Goal: Task Accomplishment & Management: Complete application form

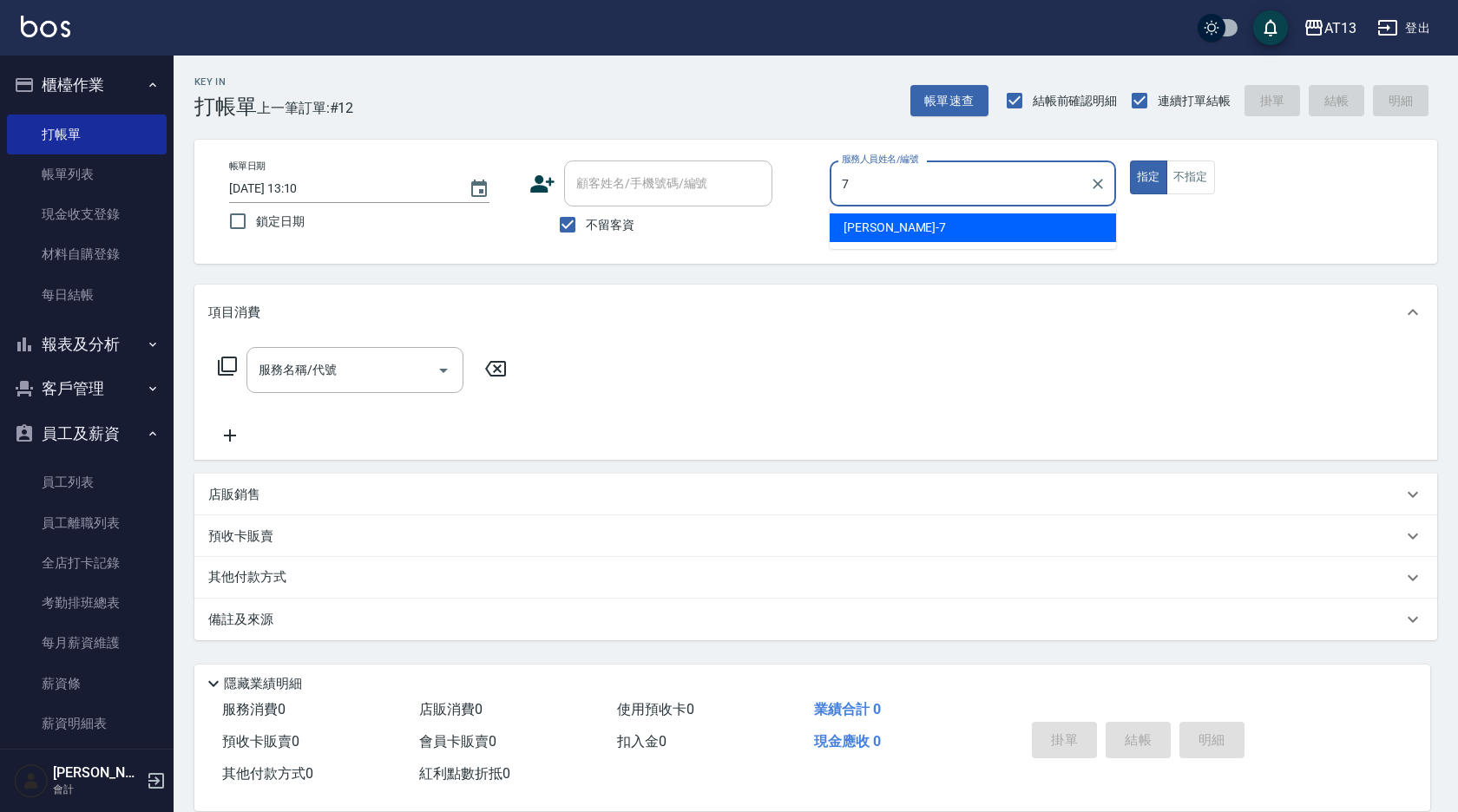
drag, startPoint x: 1013, startPoint y: 234, endPoint x: 1054, endPoint y: 234, distance: 41.0
click at [1012, 234] on div "[PERSON_NAME]-7" at bounding box center [973, 228] width 287 height 29
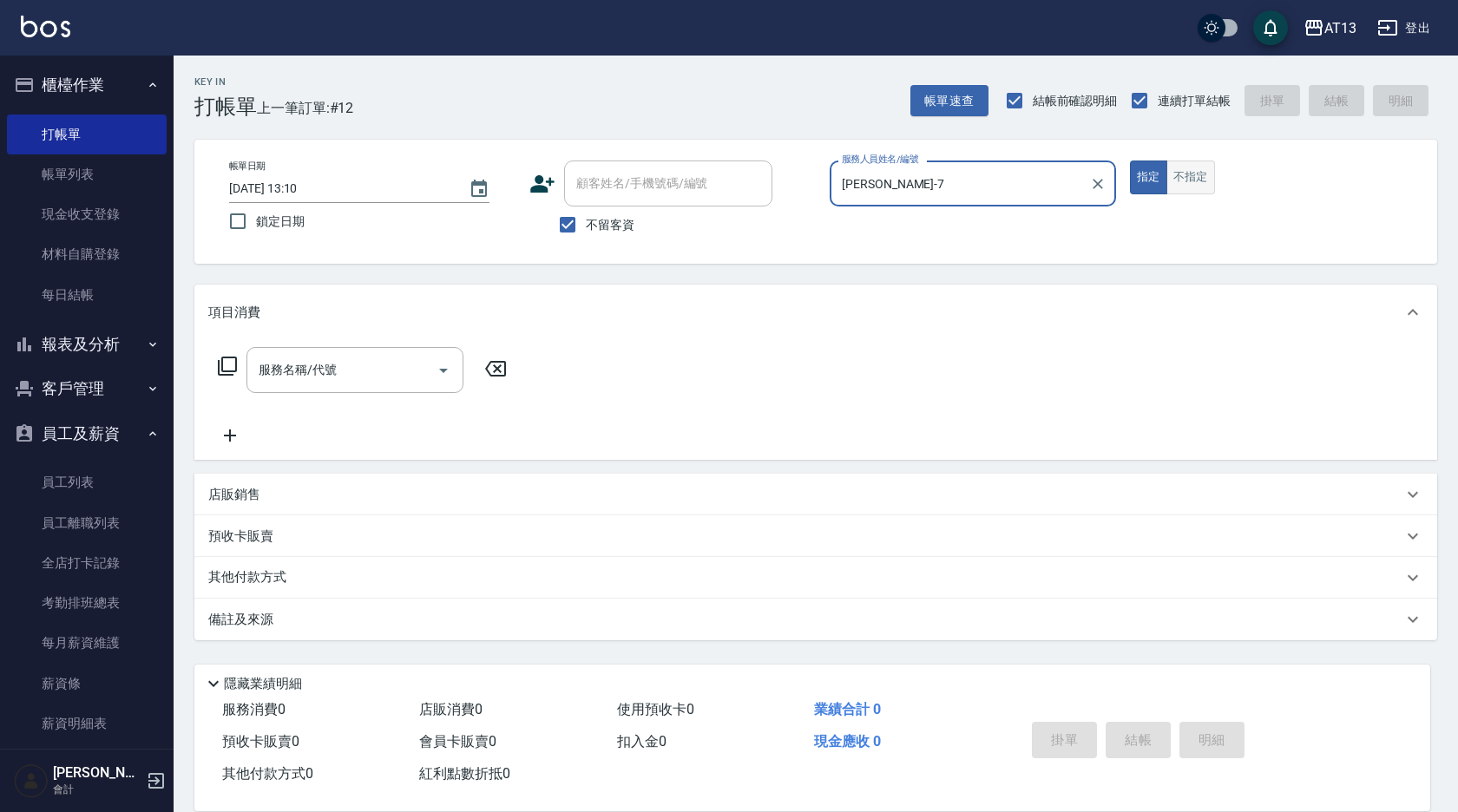
type input "[PERSON_NAME]-7"
click at [1187, 174] on button "不指定" at bounding box center [1190, 178] width 49 height 34
click at [356, 375] on input "服務名稱/代號" at bounding box center [342, 370] width 175 height 31
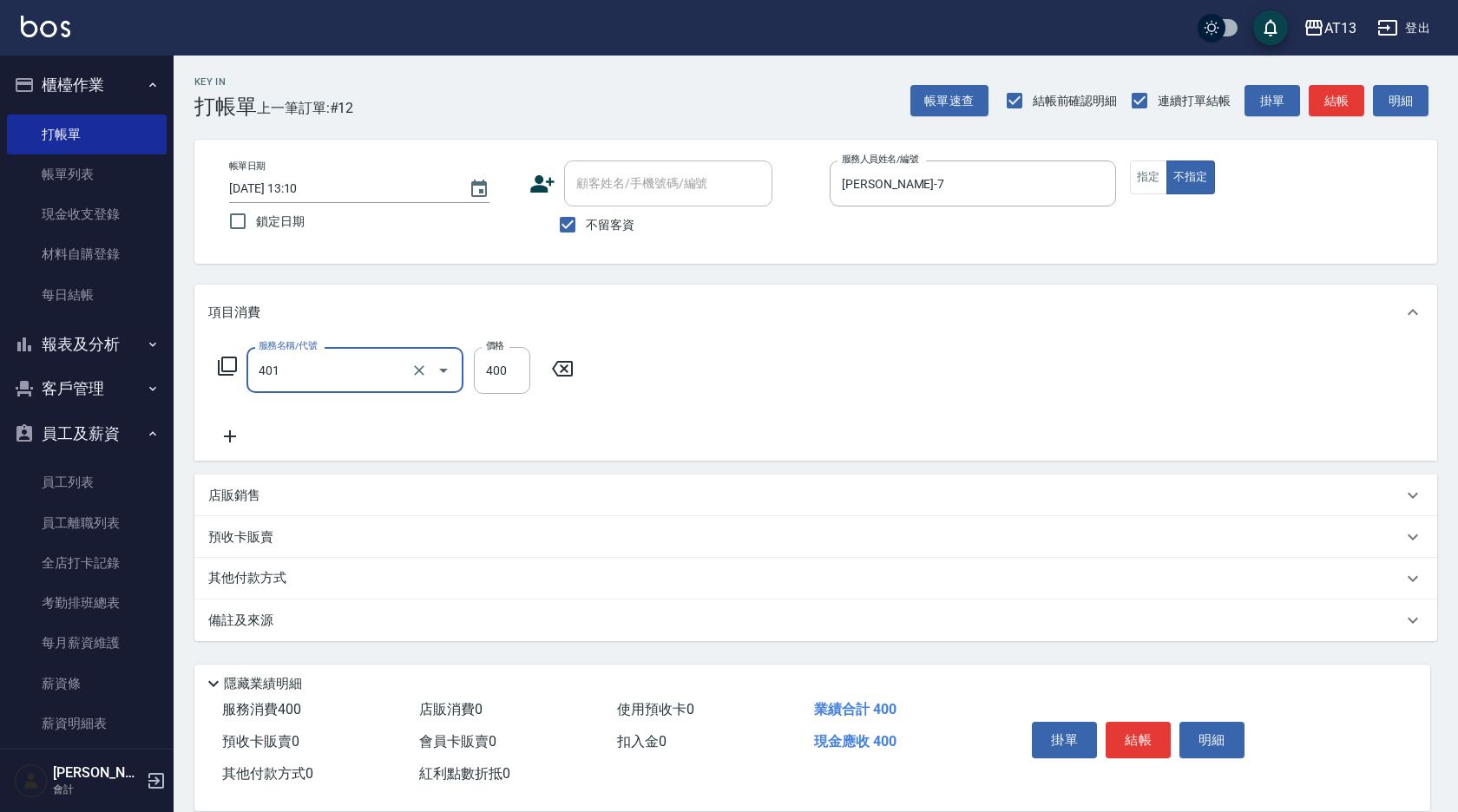
type input "剪髮(401)"
type input "200"
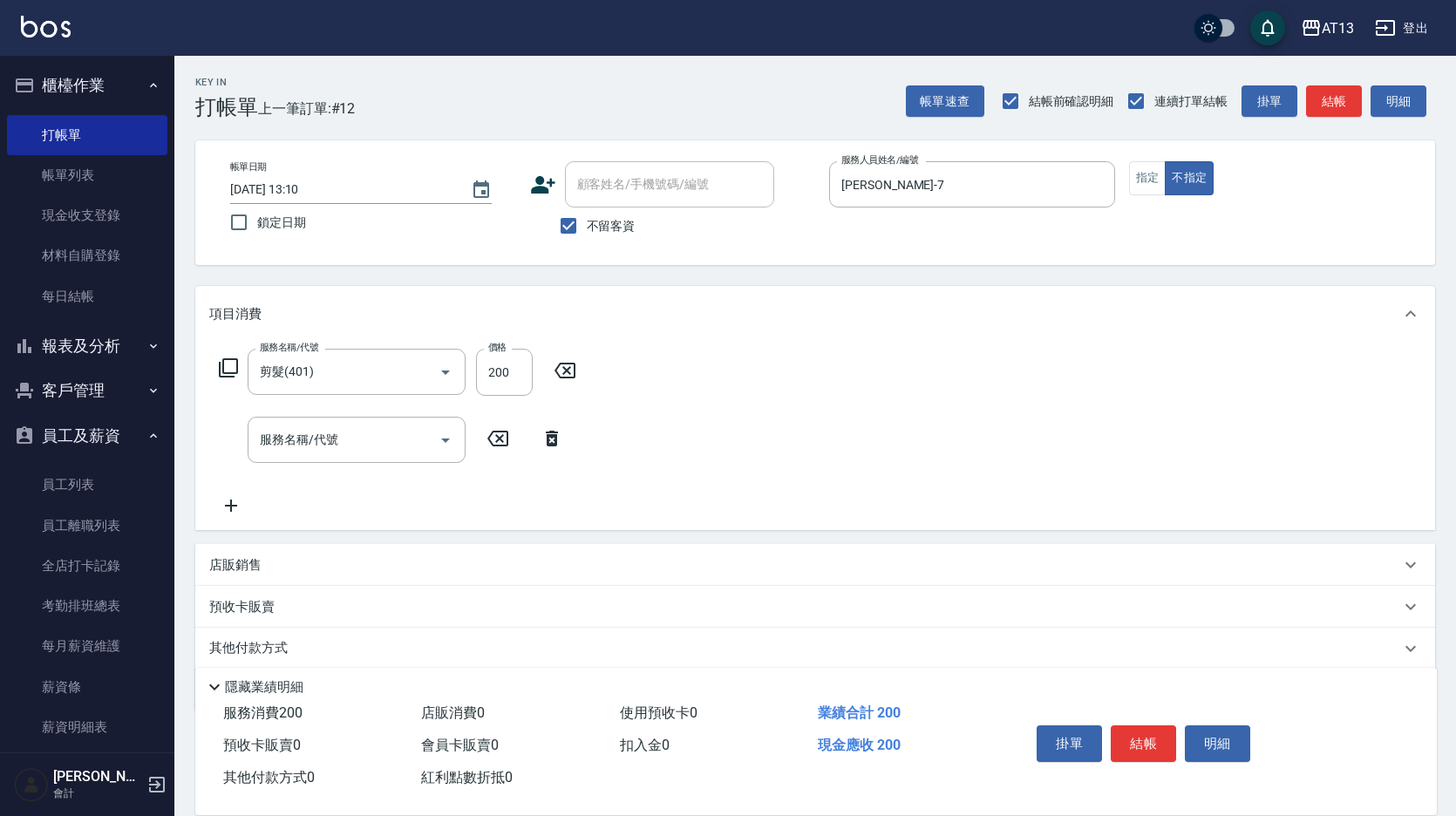
click at [1033, 451] on div "服務名稱/代號 剪髮(401) 服務名稱/代號 價格 200 價格 服務名稱/代號 服務名稱/代號" at bounding box center [815, 436] width 1240 height 188
click at [1138, 729] on button "結帳" at bounding box center [1143, 744] width 65 height 36
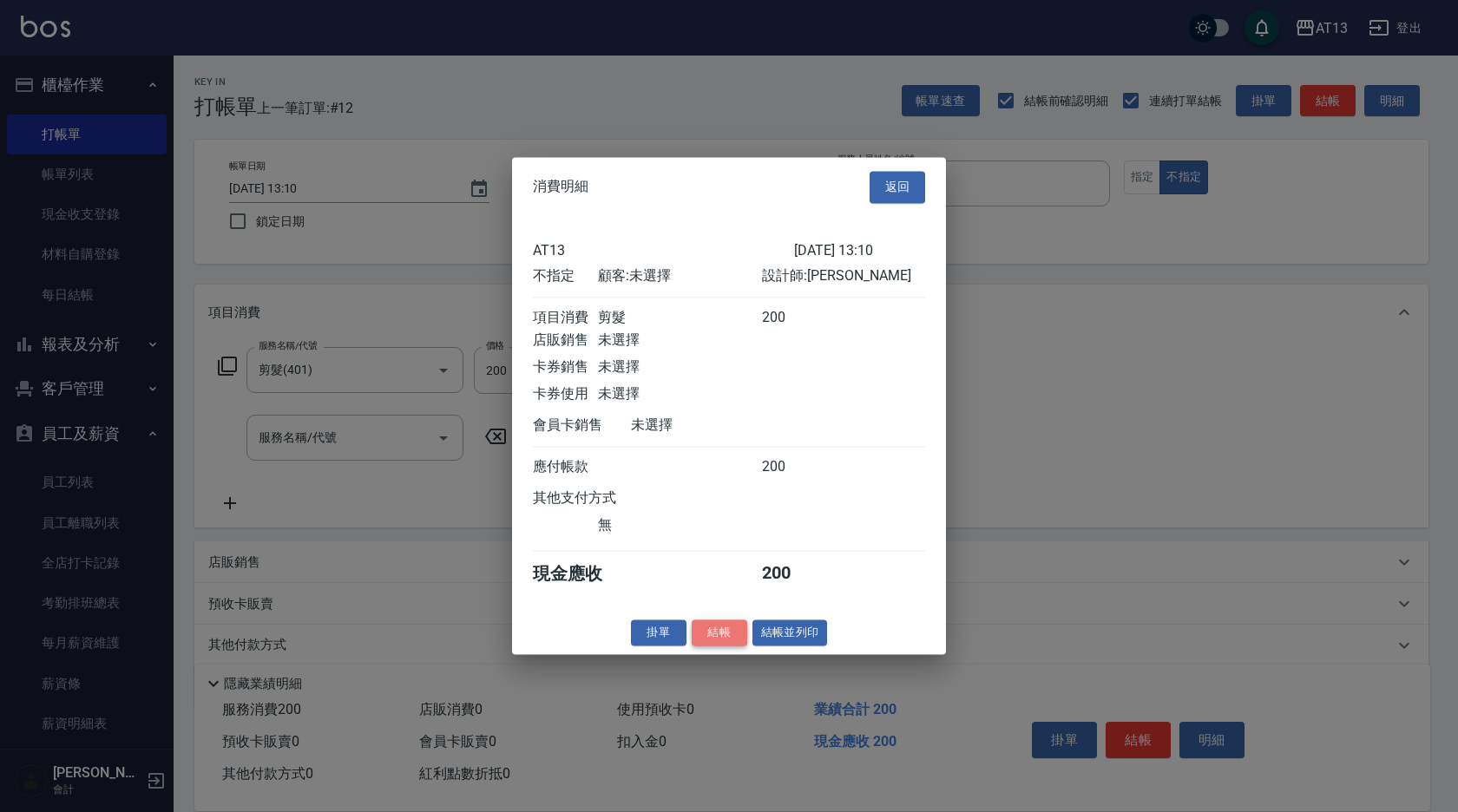
click at [727, 634] on button "結帳" at bounding box center [720, 633] width 56 height 27
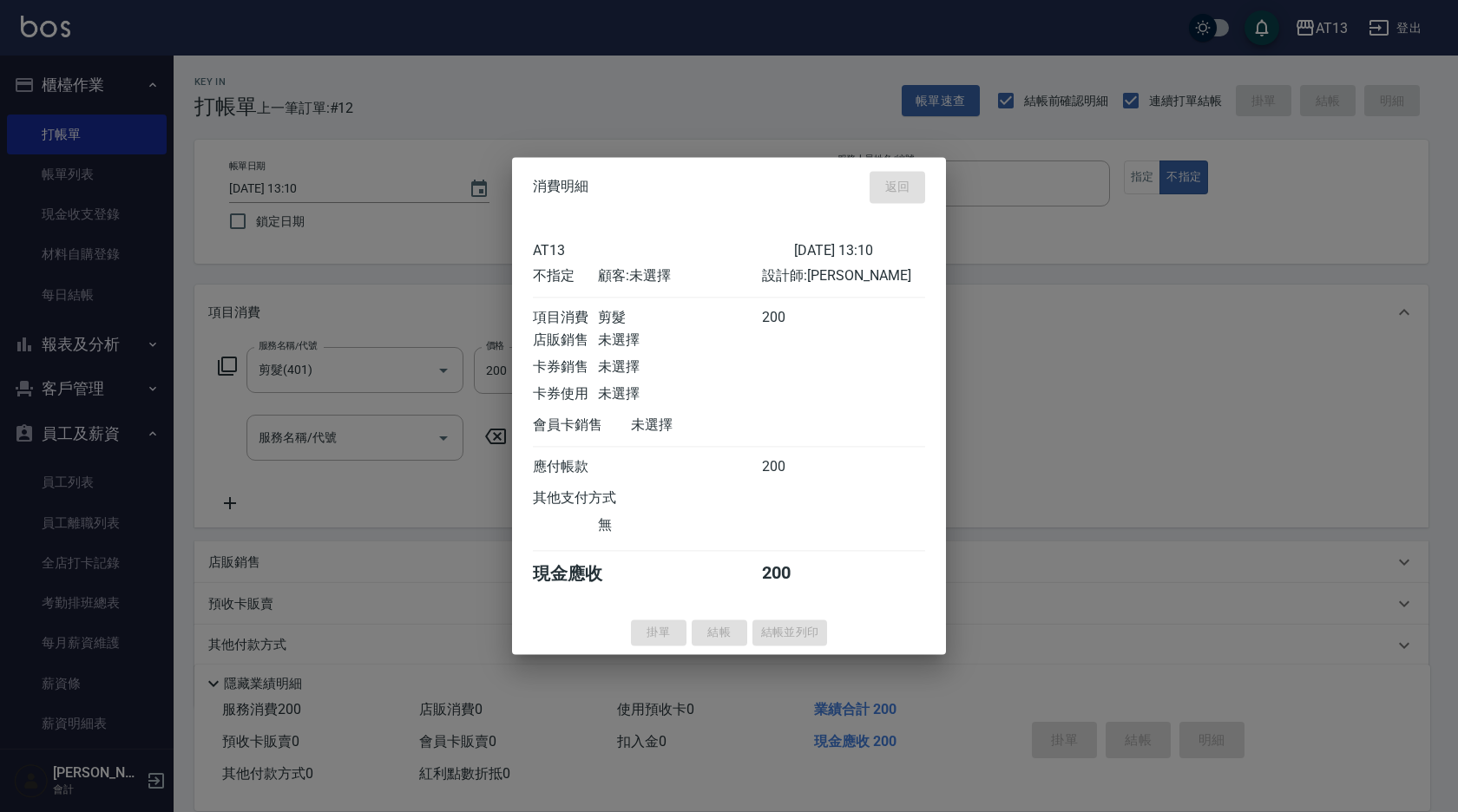
type input "[DATE] 13:57"
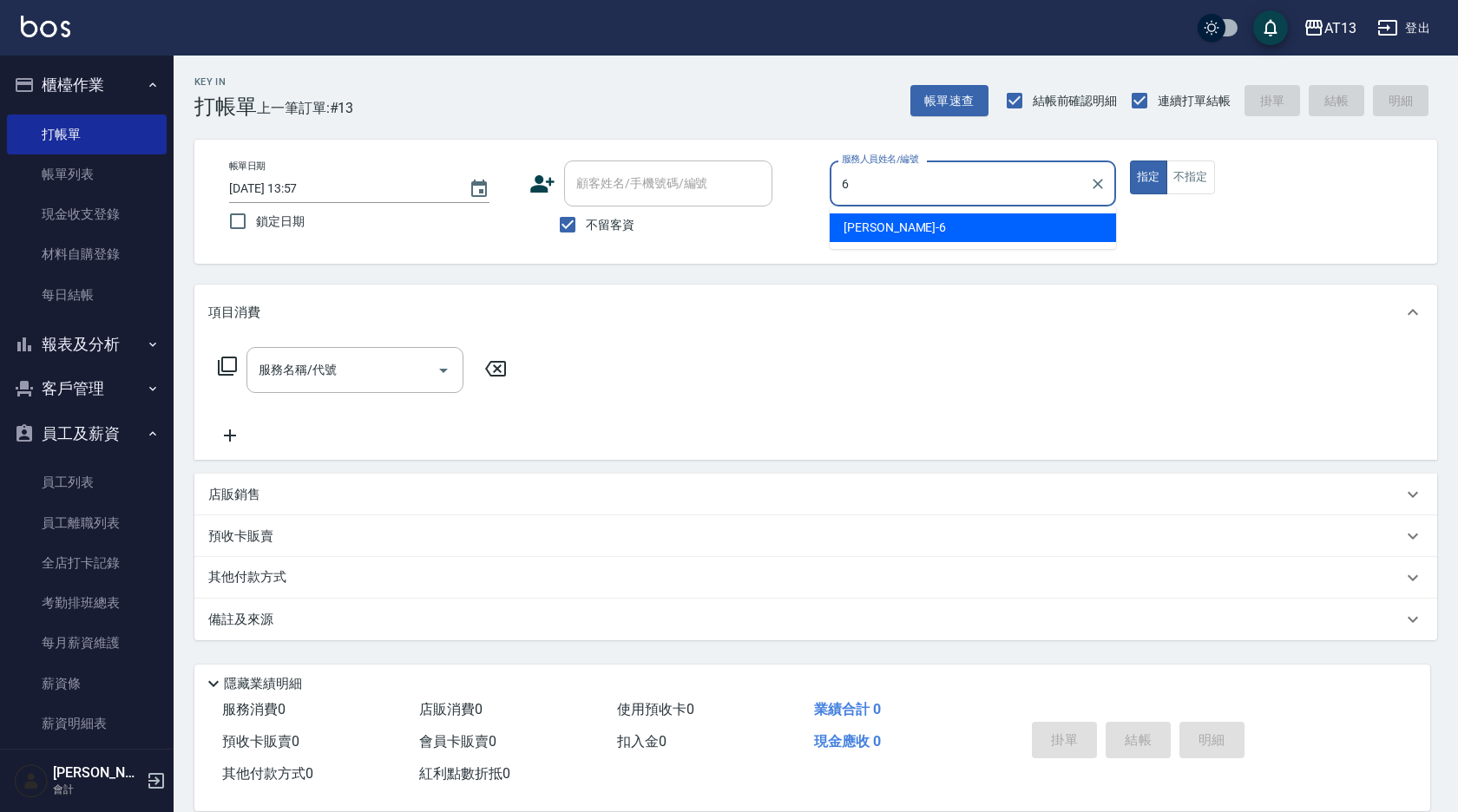
click at [985, 214] on div "亭妤 -6" at bounding box center [973, 228] width 287 height 29
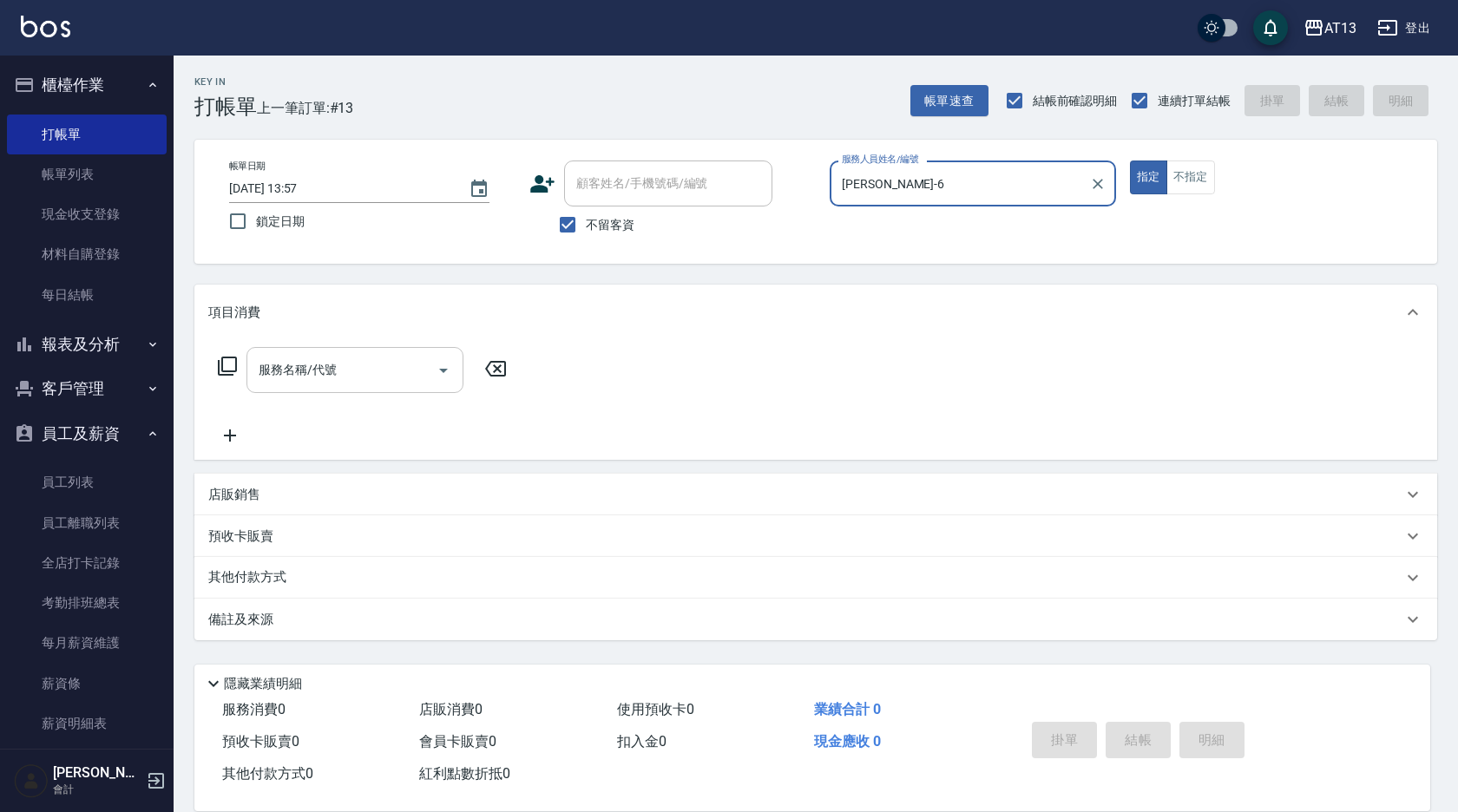
type input "[PERSON_NAME]-6"
click at [298, 371] on div "服務名稱/代號 服務名稱/代號" at bounding box center [354, 370] width 217 height 46
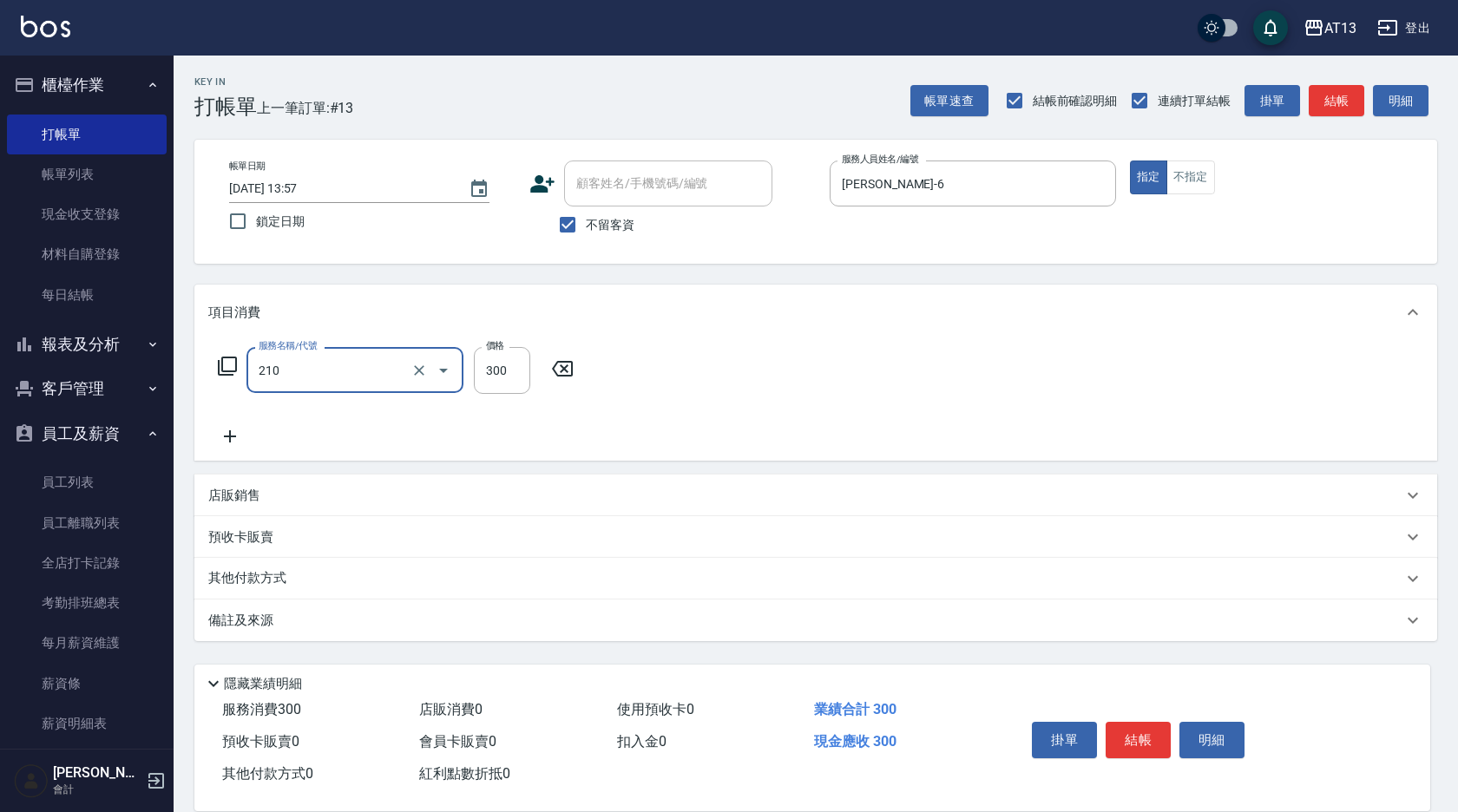
type input "[PERSON_NAME]洗髮精(210)"
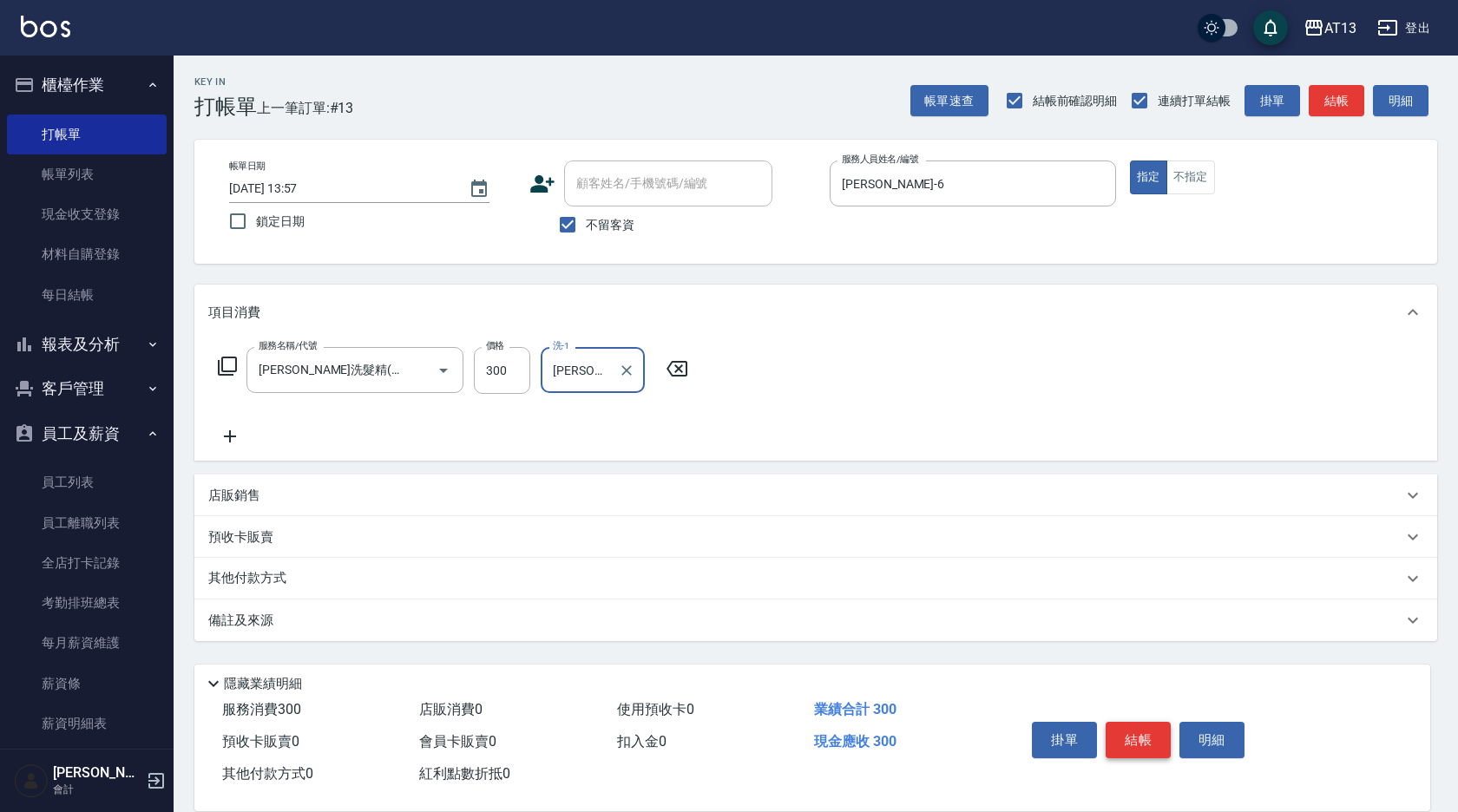
type input "[PERSON_NAME]-11"
click at [1134, 726] on button "結帳" at bounding box center [1138, 740] width 65 height 36
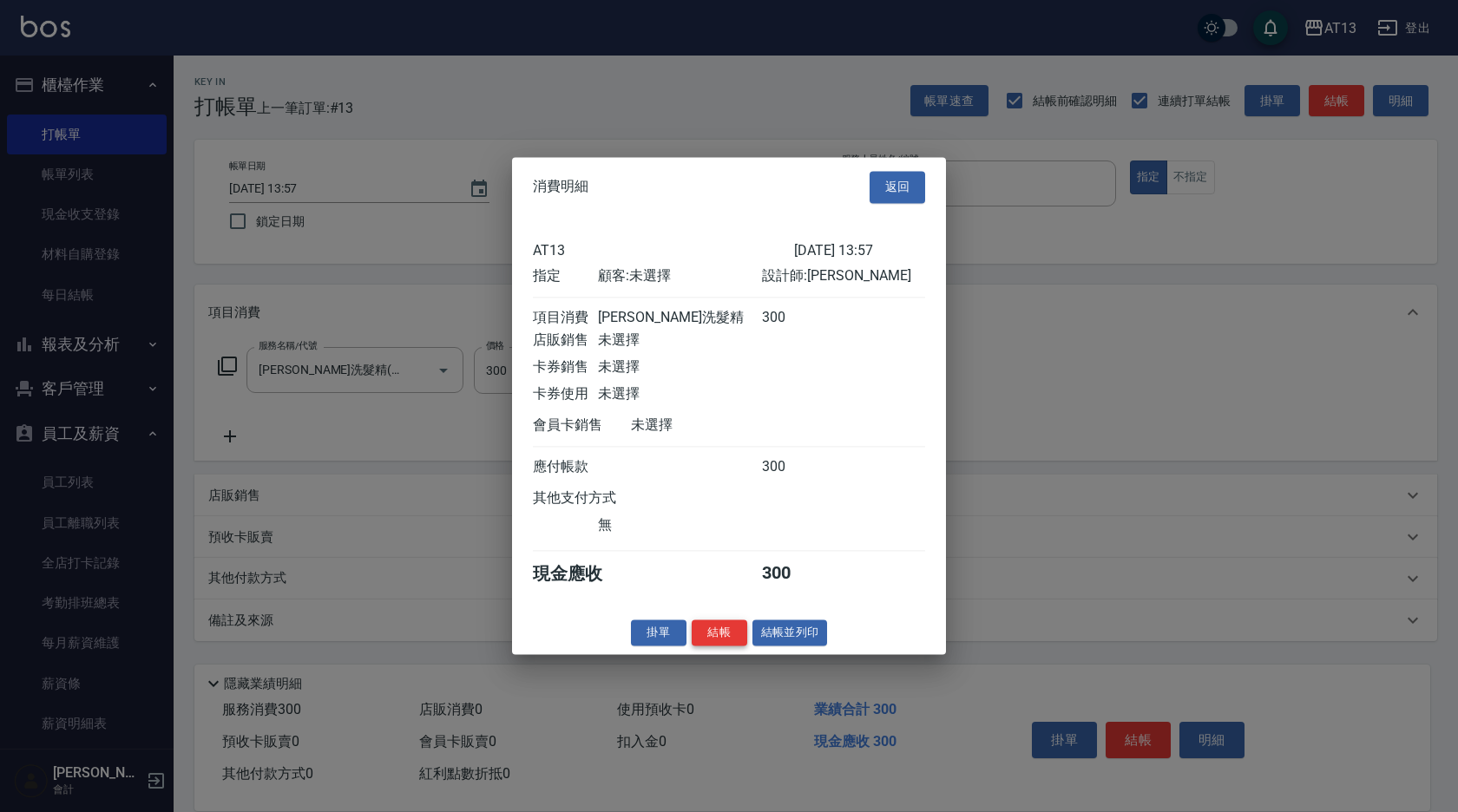
click at [717, 646] on button "結帳" at bounding box center [720, 633] width 56 height 27
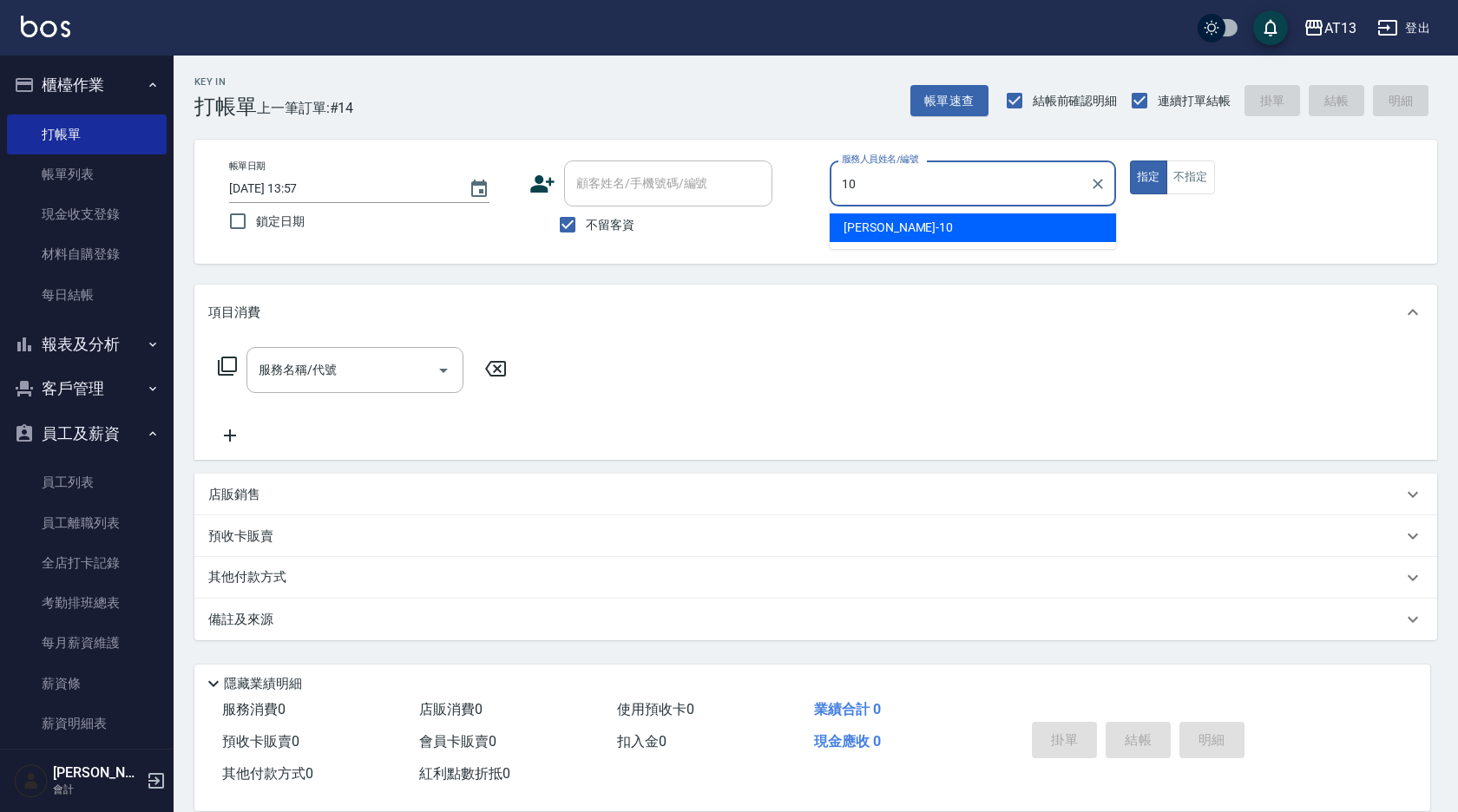
click at [883, 221] on span "[PERSON_NAME] -10" at bounding box center [897, 228] width 109 height 18
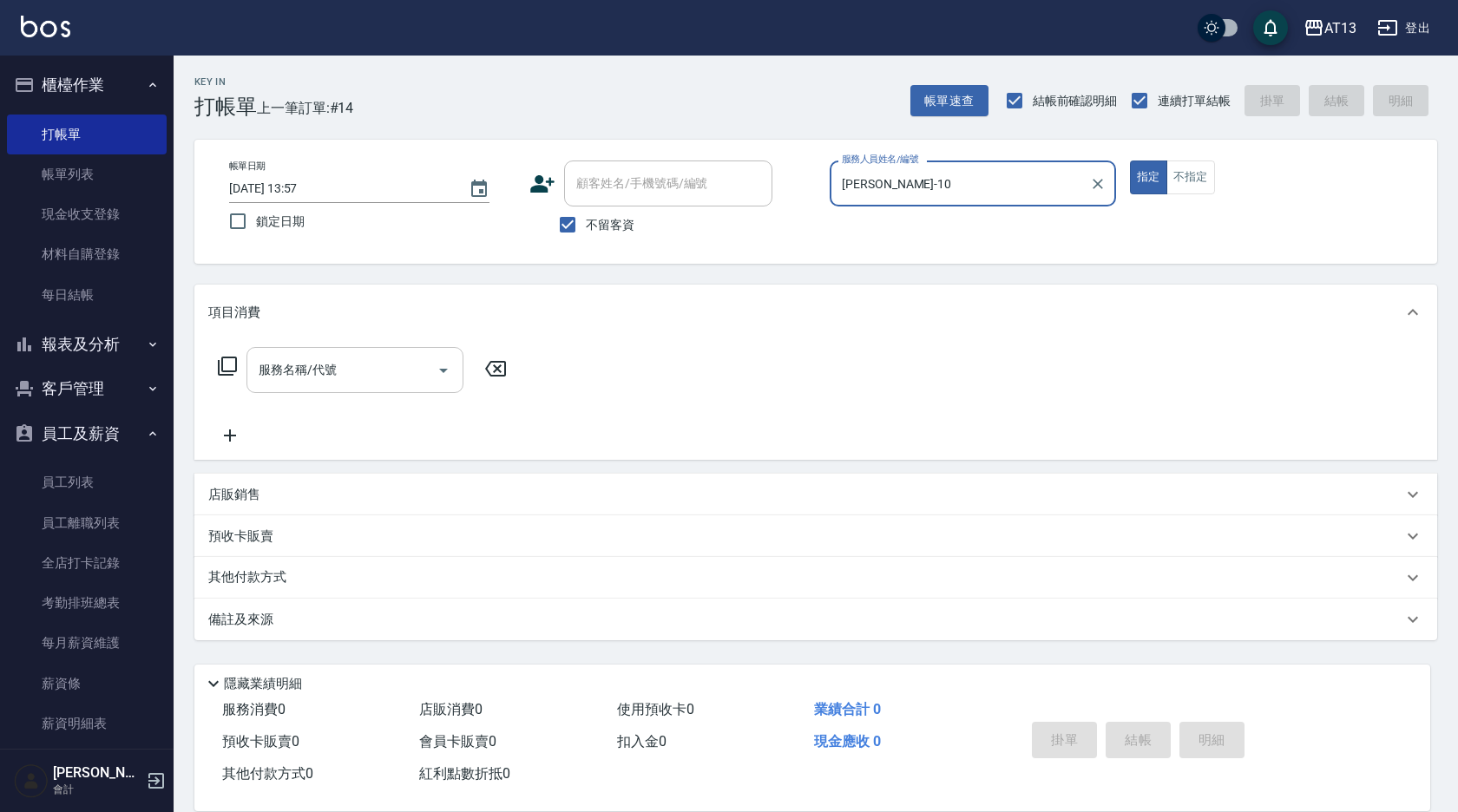
type input "[PERSON_NAME]-10"
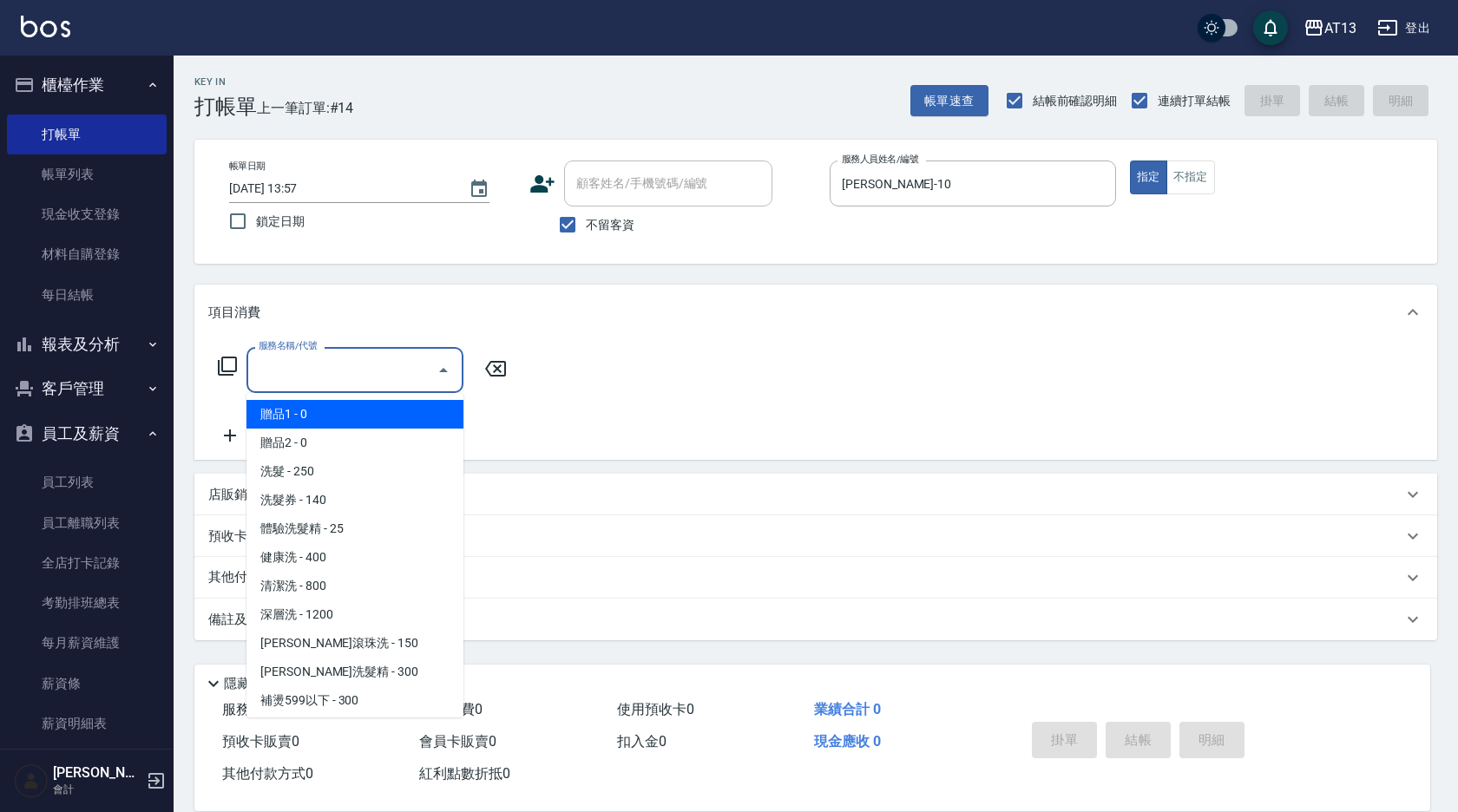
click at [362, 367] on input "服務名稱/代號" at bounding box center [342, 370] width 175 height 31
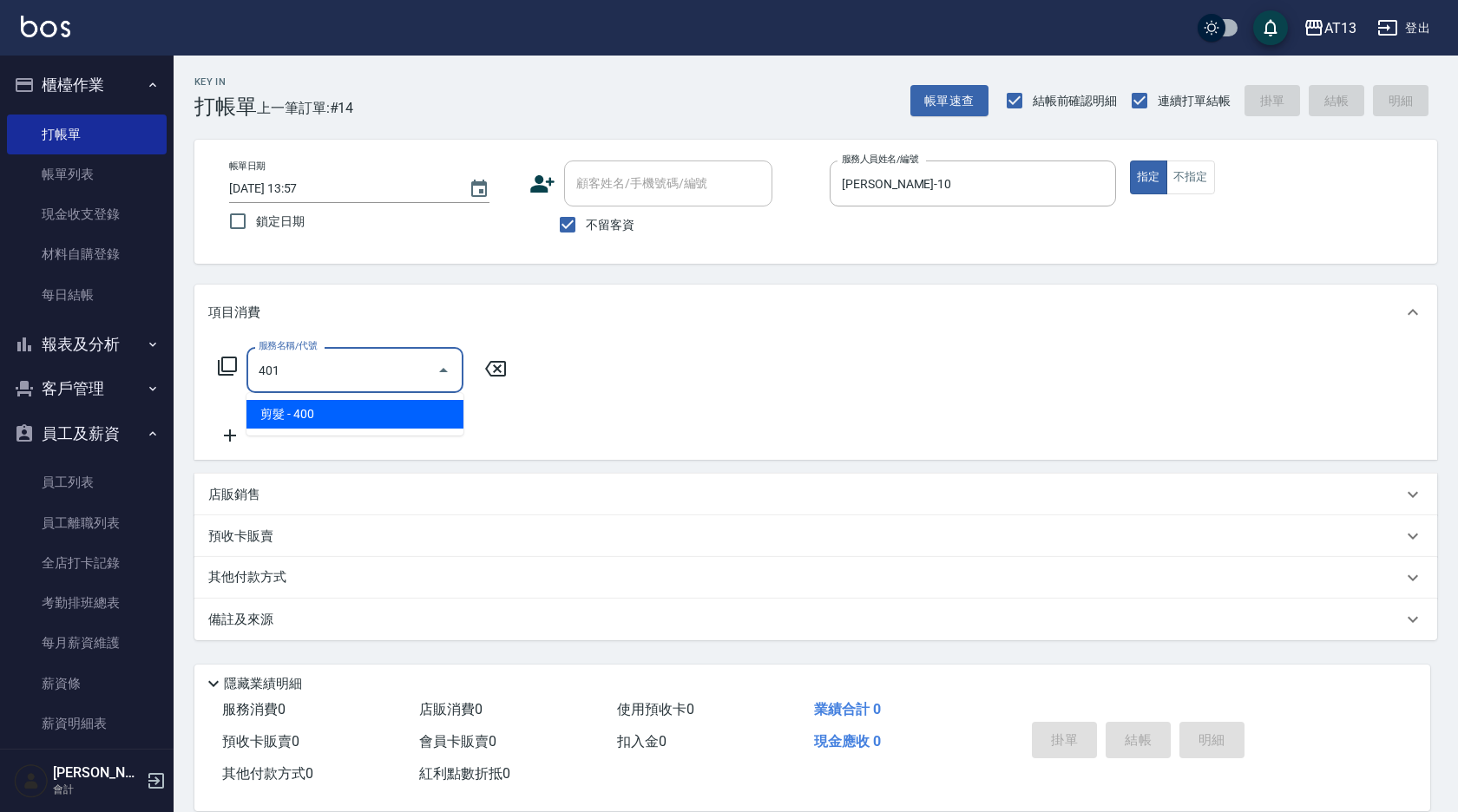
type input "剪髮(401)"
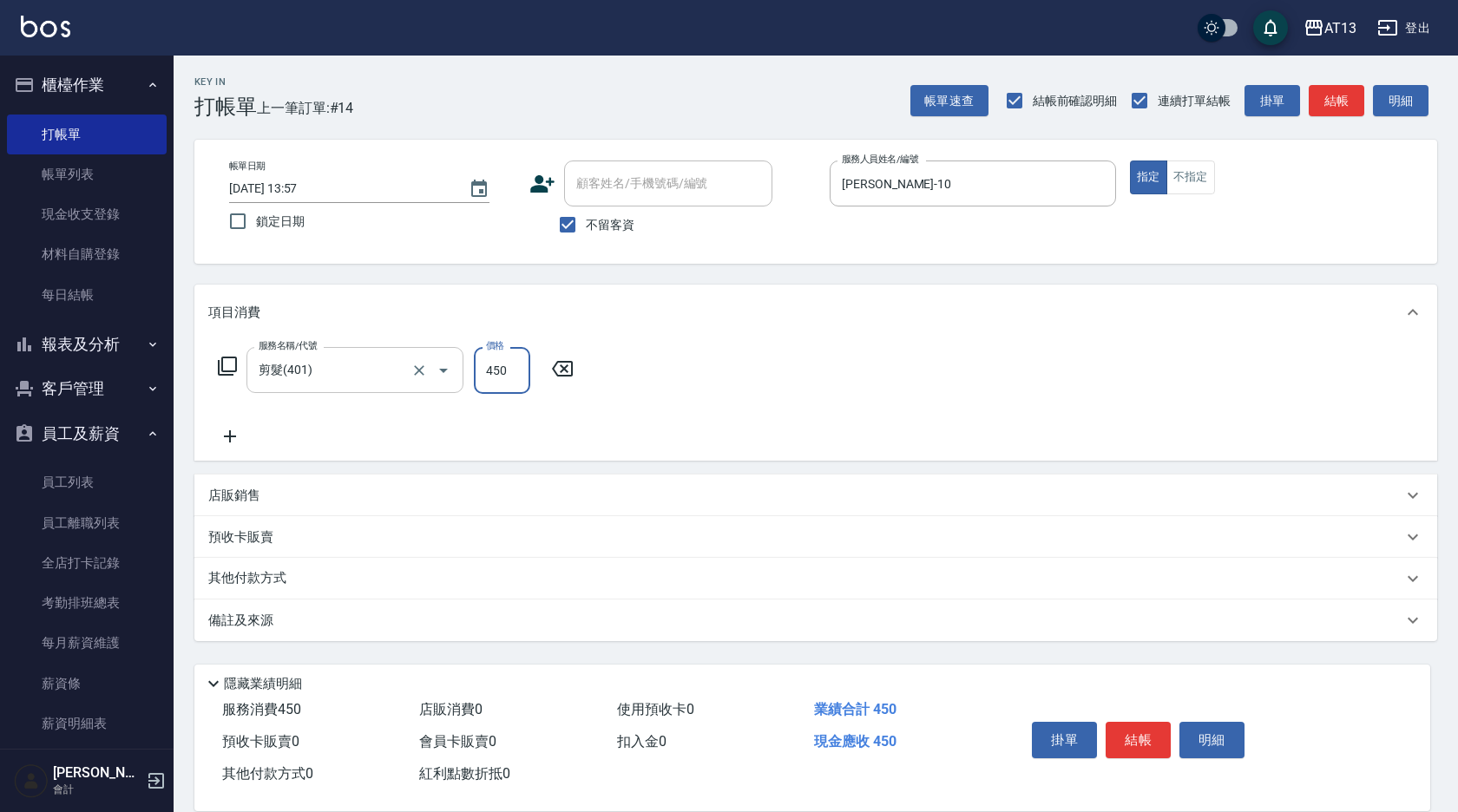
type input "450"
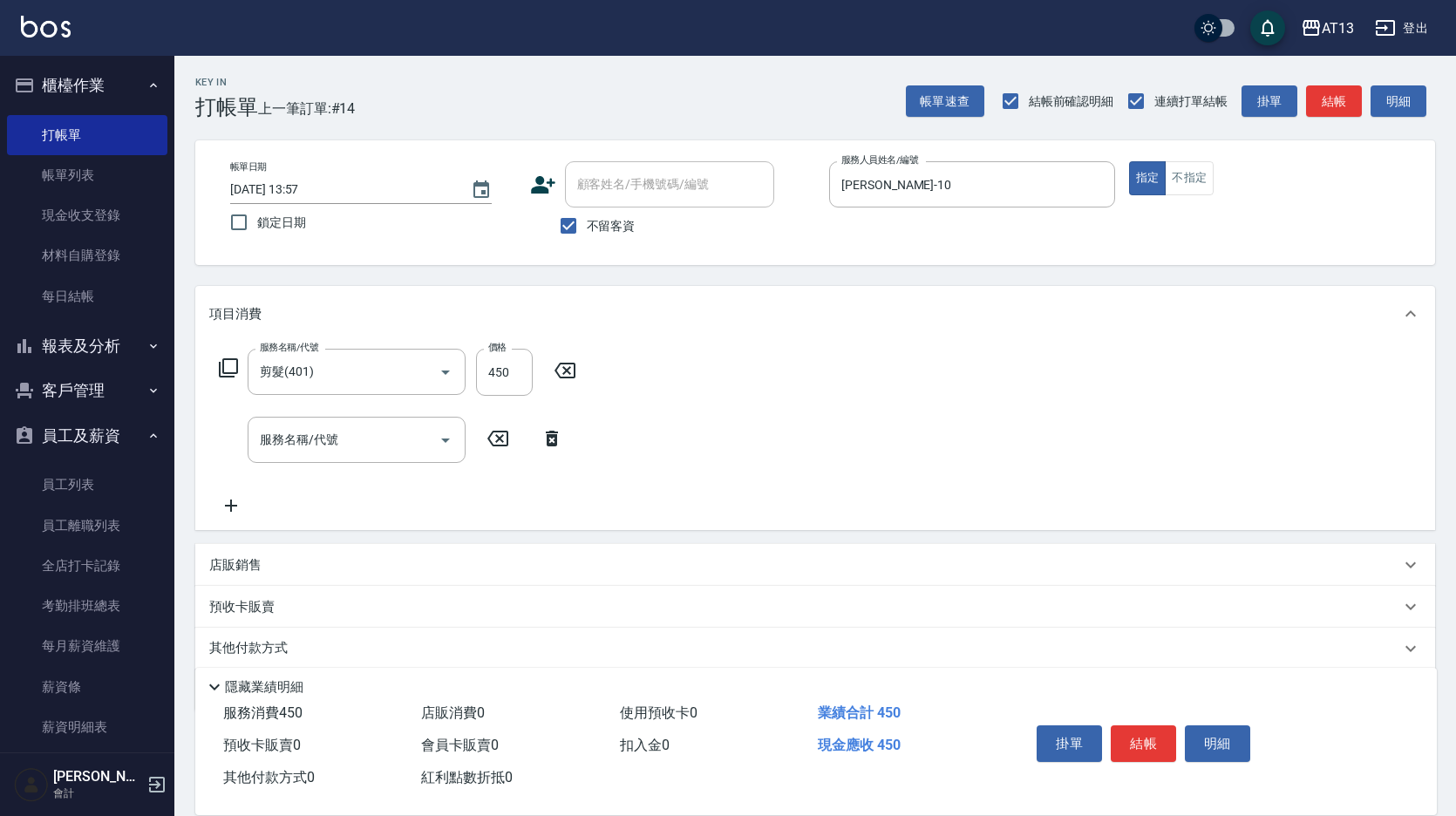
click at [835, 408] on div "服務名稱/代號 剪髮(401) 服務名稱/代號 價格 450 價格 服務名稱/代號 服務名稱/代號" at bounding box center [815, 436] width 1240 height 188
click at [1159, 742] on button "結帳" at bounding box center [1143, 744] width 65 height 36
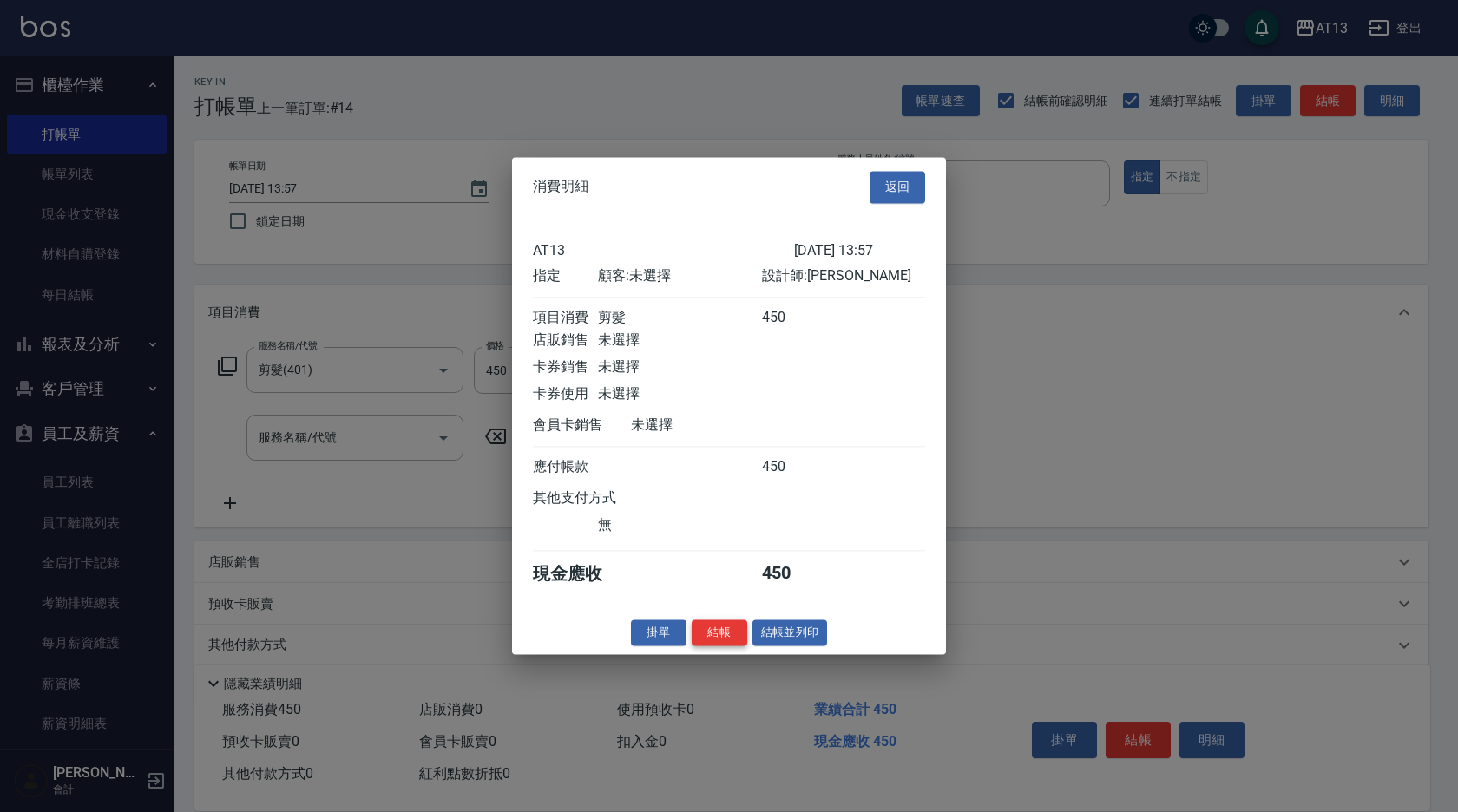
click at [733, 646] on button "結帳" at bounding box center [720, 633] width 56 height 27
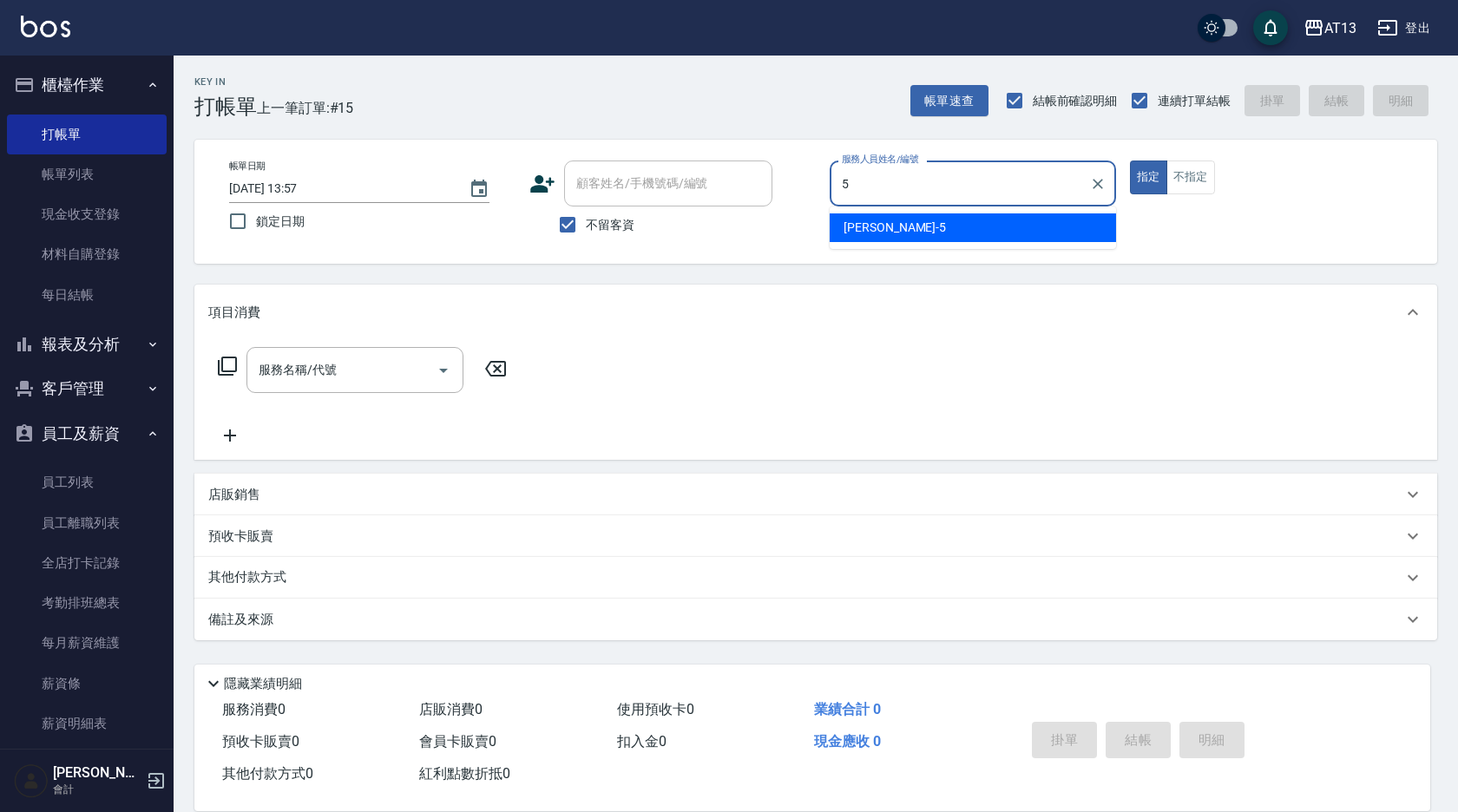
click at [958, 216] on div "[PERSON_NAME] -5" at bounding box center [973, 228] width 287 height 29
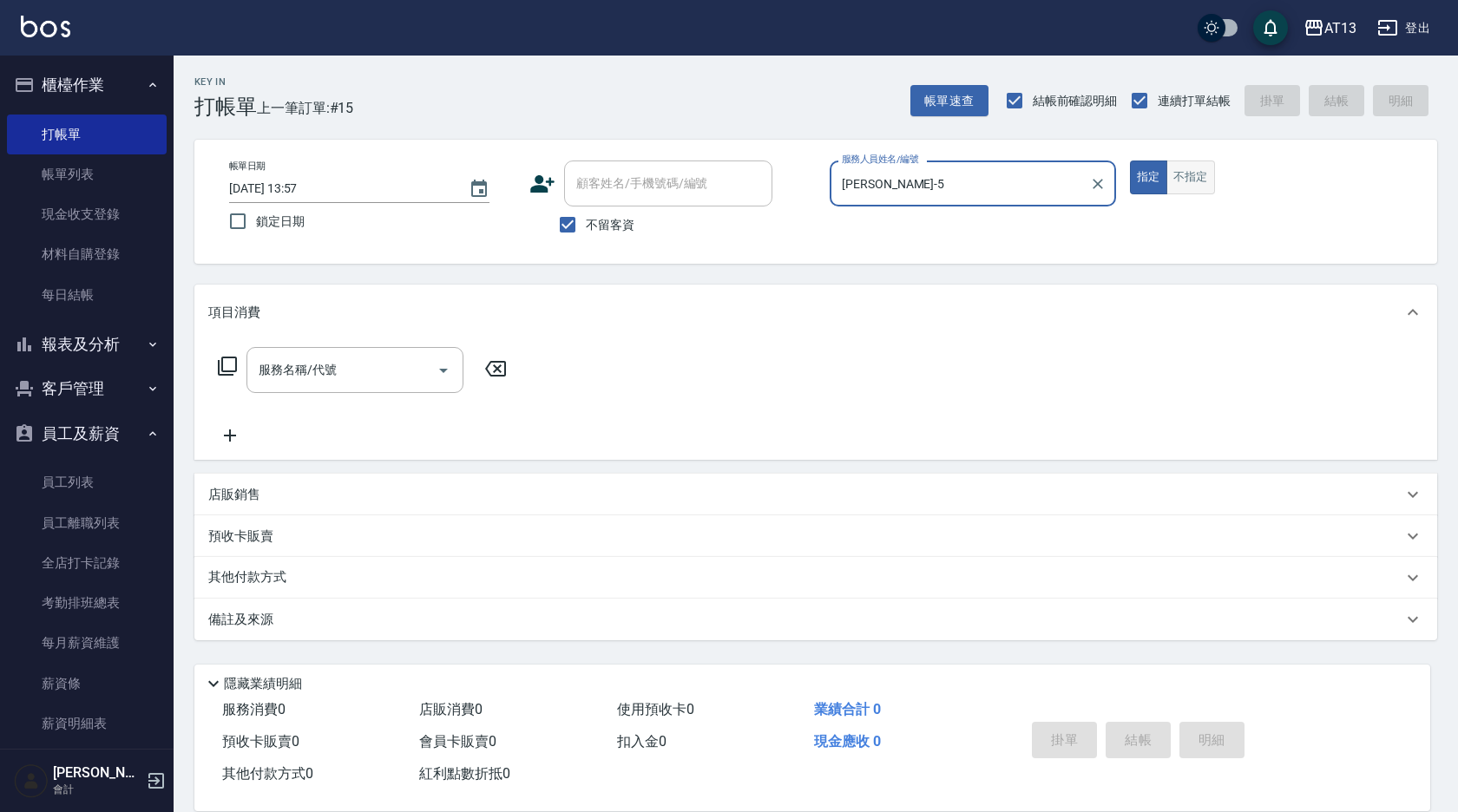
type input "[PERSON_NAME]-5"
click at [1197, 182] on button "不指定" at bounding box center [1190, 178] width 49 height 34
click at [345, 364] on input "服務名稱/代號" at bounding box center [342, 370] width 175 height 31
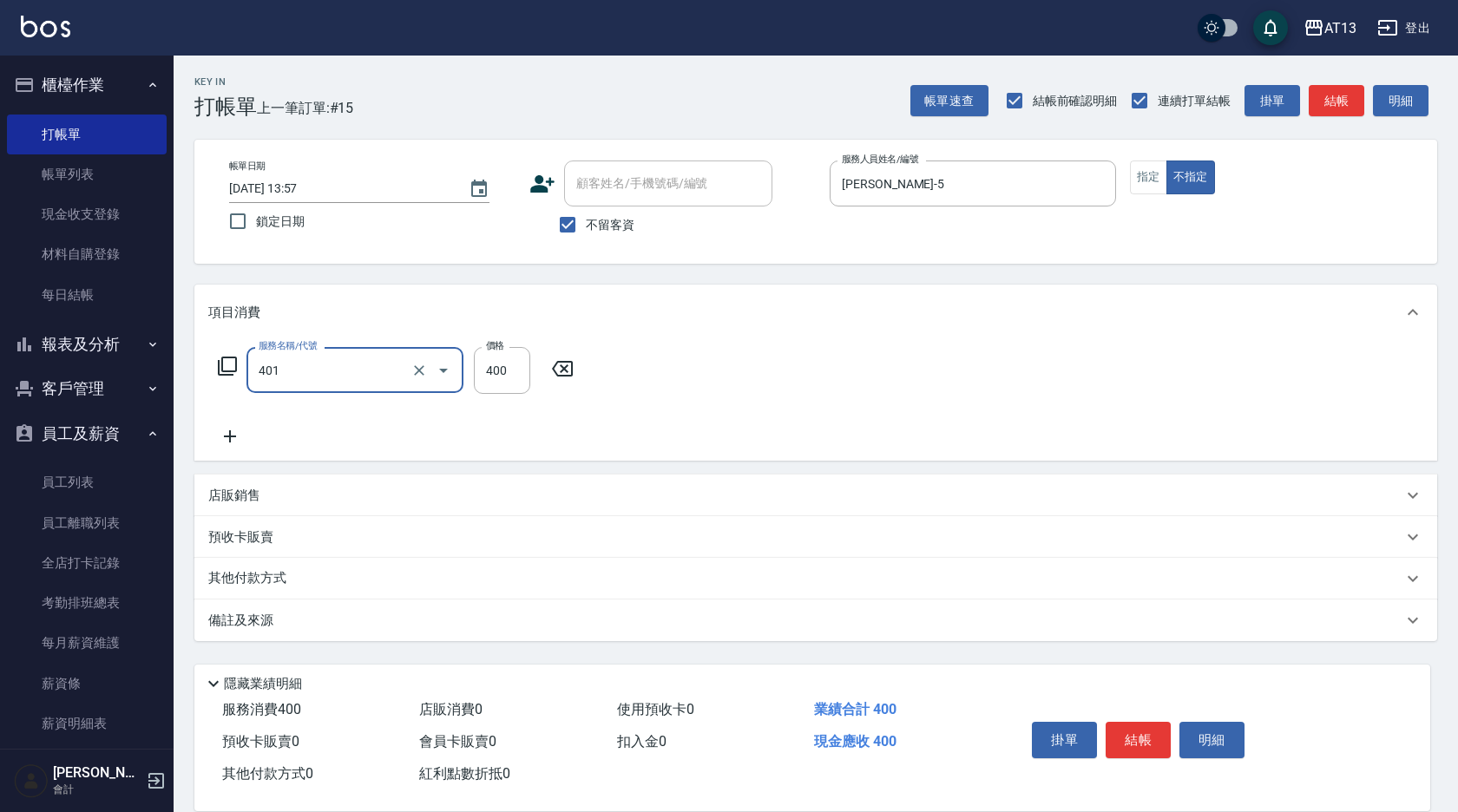
type input "剪髮(401)"
type input "200"
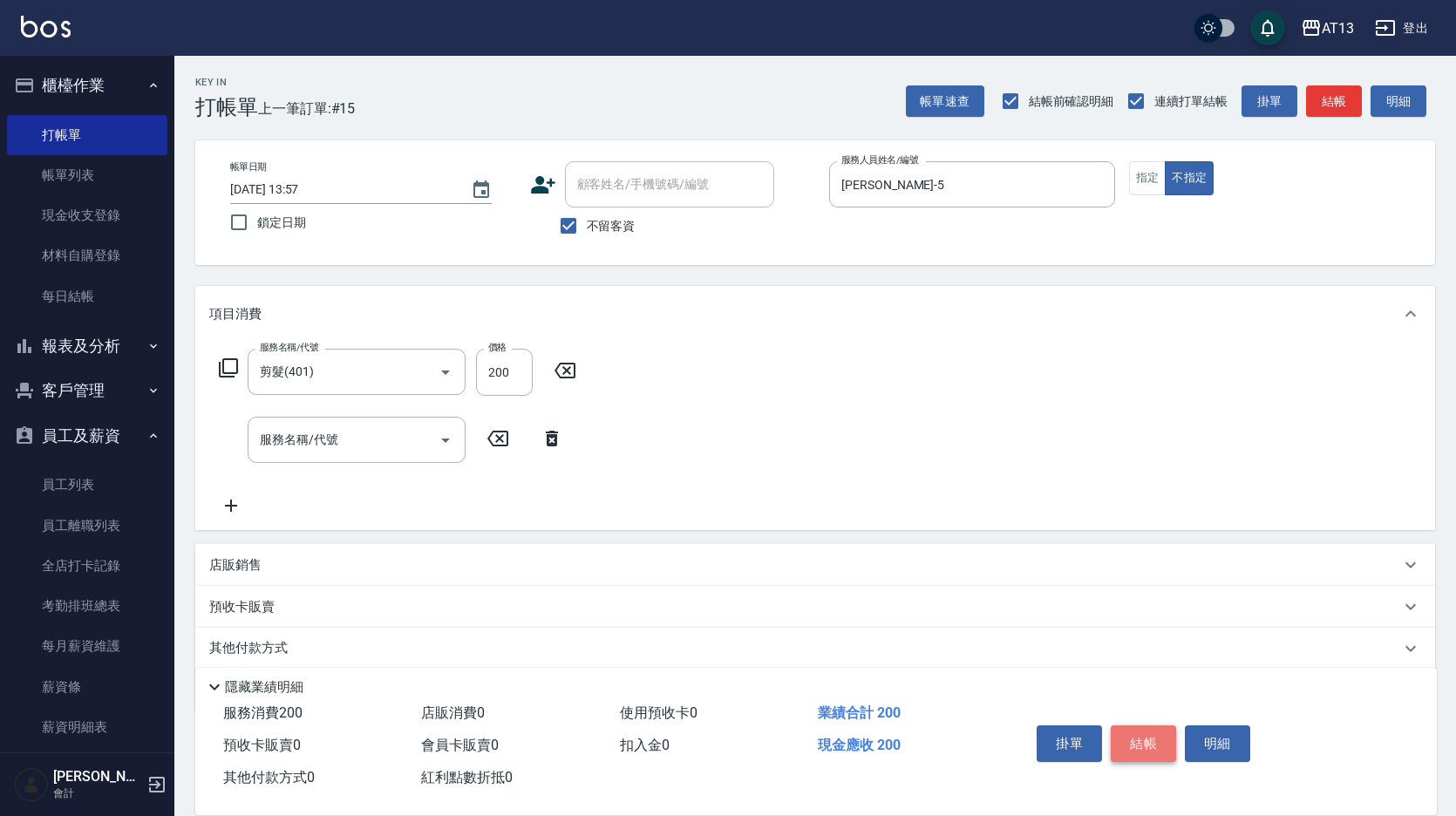
click at [1121, 734] on button "結帳" at bounding box center [1143, 744] width 65 height 36
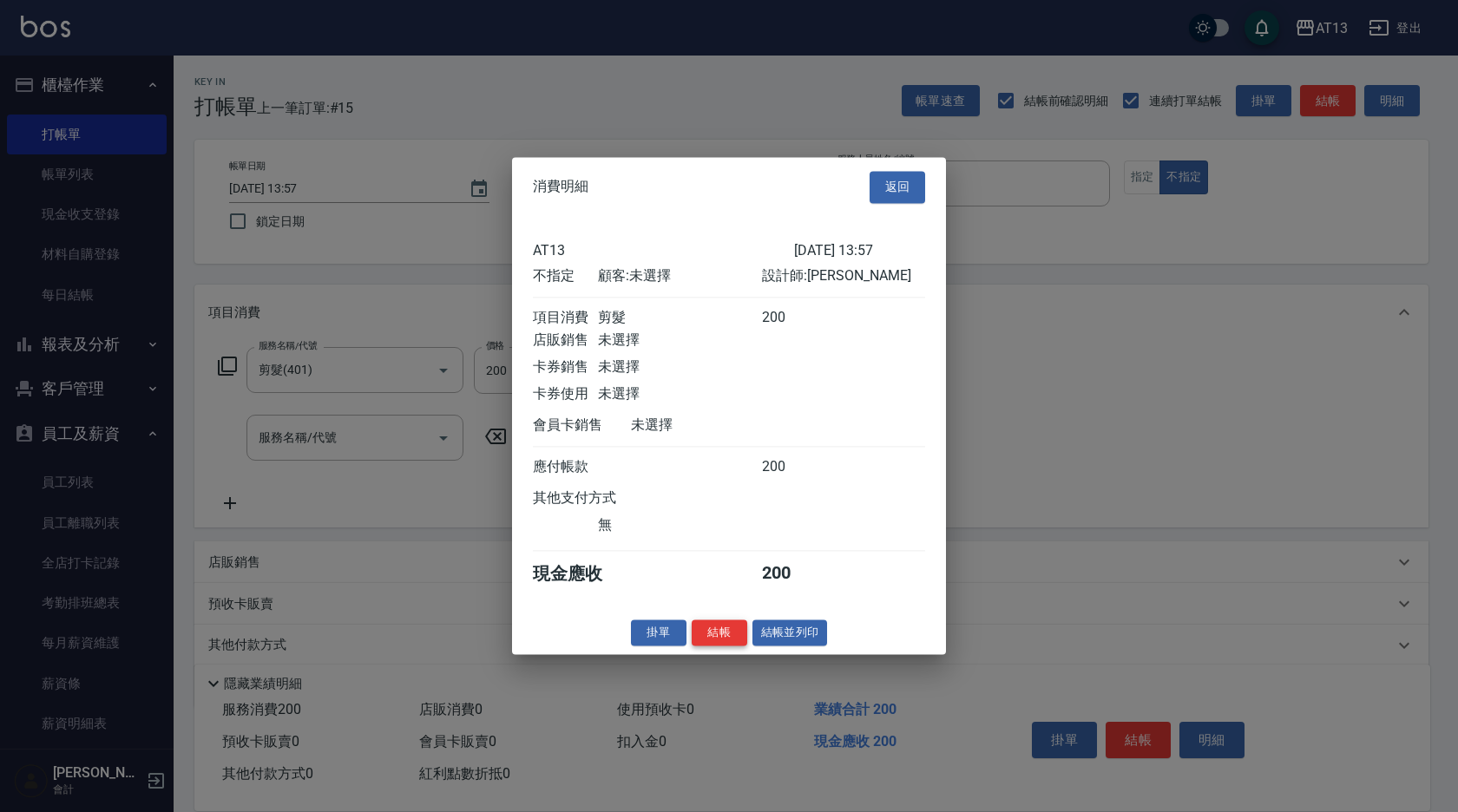
click at [719, 644] on button "結帳" at bounding box center [720, 633] width 56 height 27
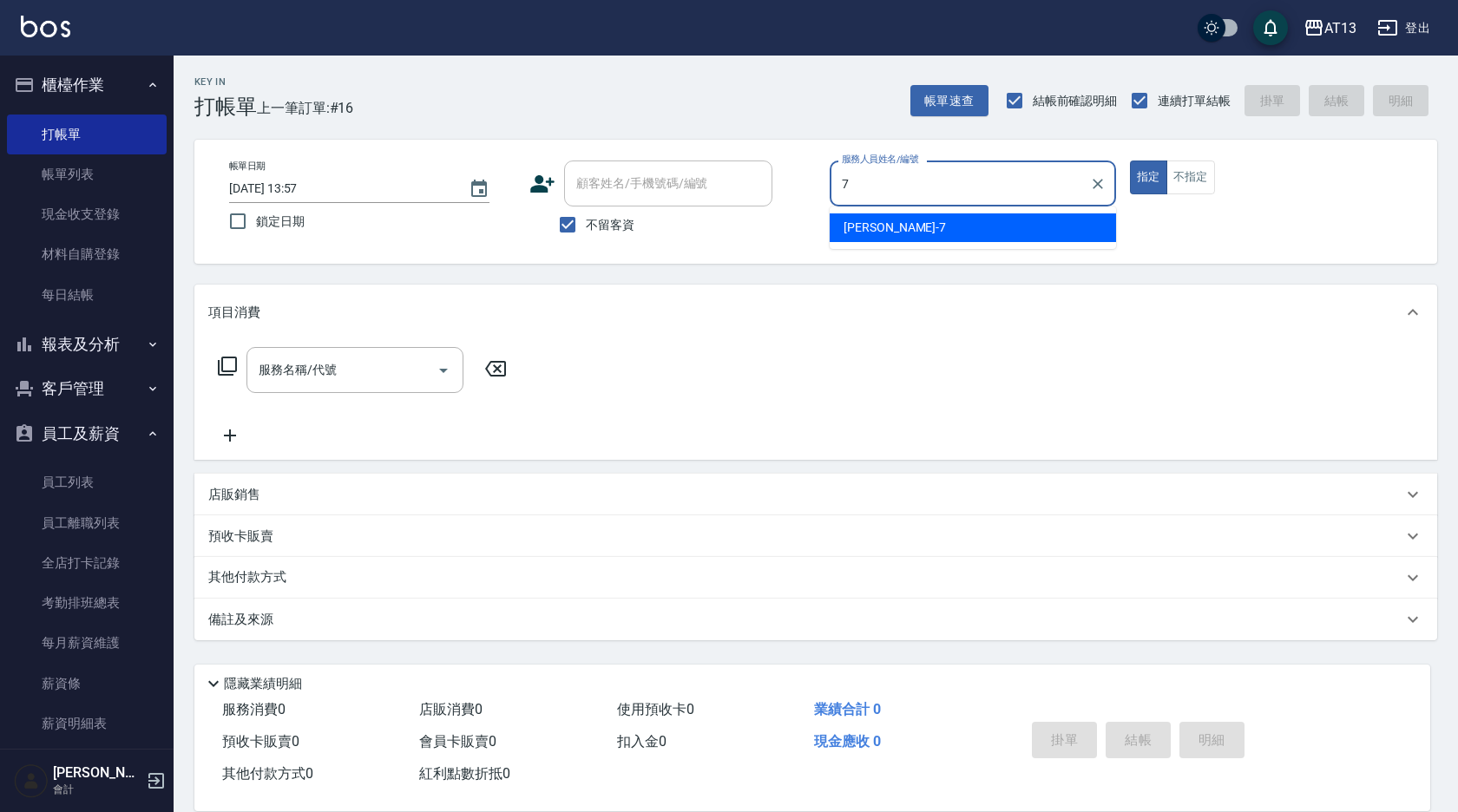
click at [913, 211] on ul "[PERSON_NAME]-7" at bounding box center [973, 227] width 287 height 42
click at [906, 226] on div "[PERSON_NAME]-7" at bounding box center [973, 228] width 287 height 29
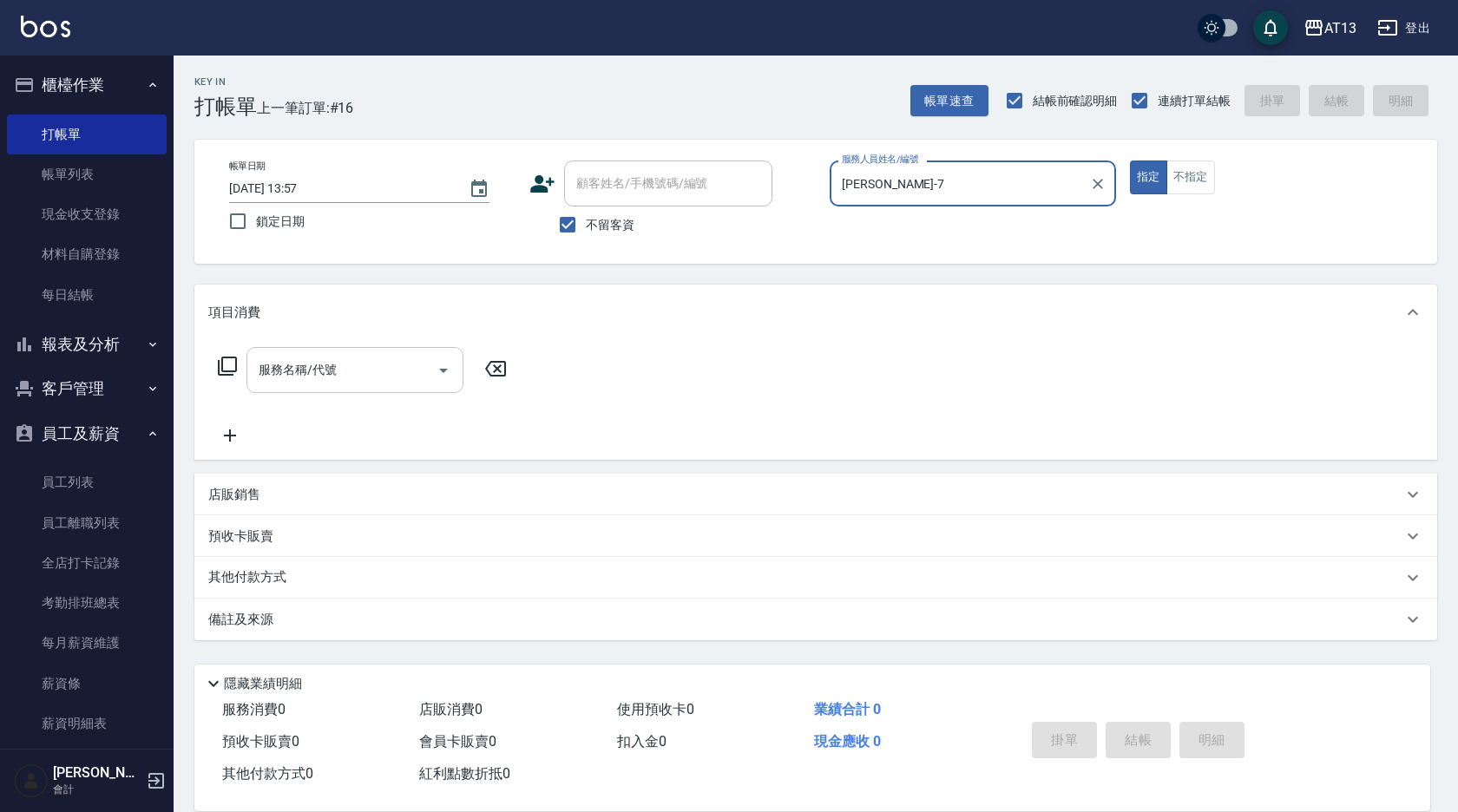
type input "[PERSON_NAME]-7"
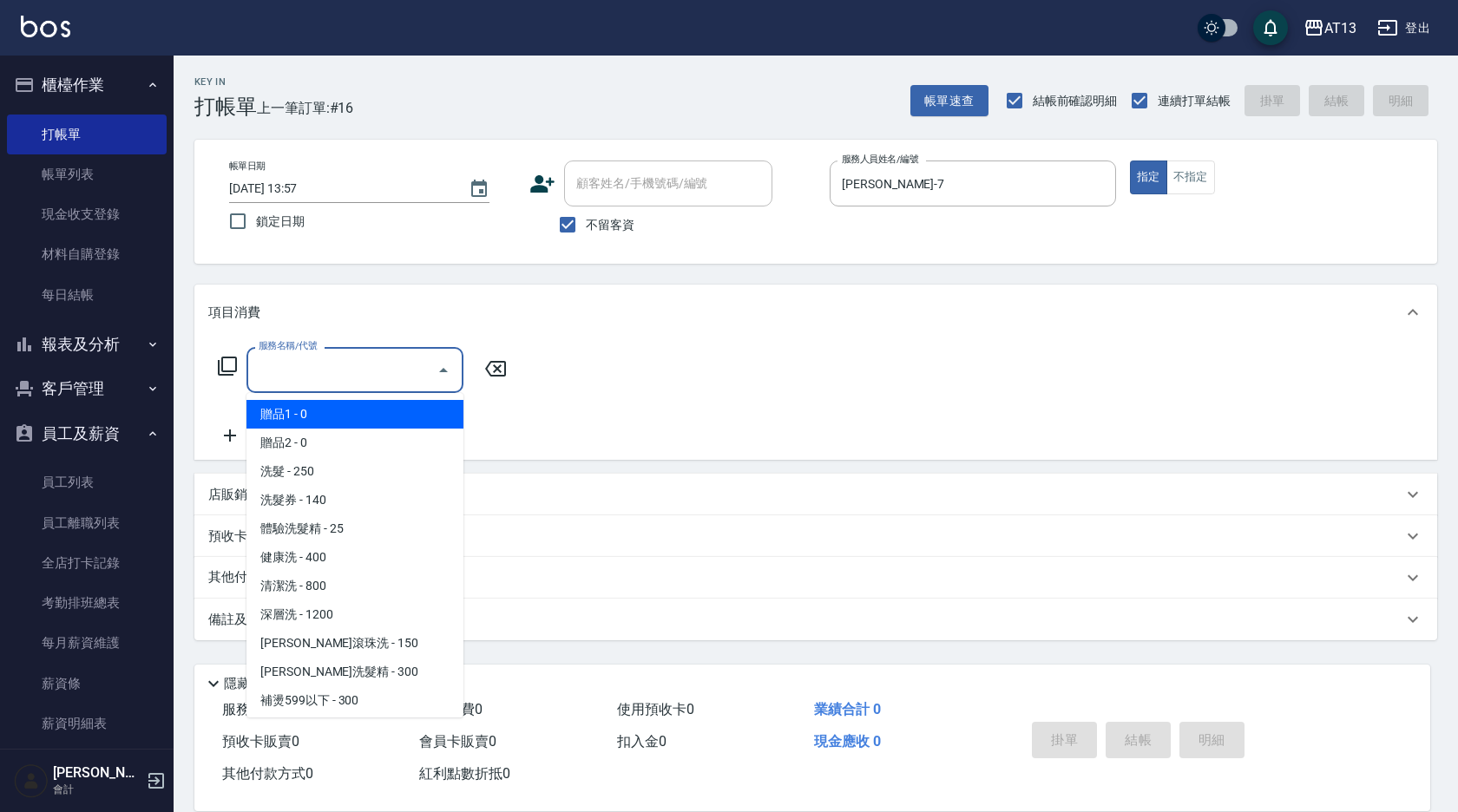
click at [370, 370] on input "服務名稱/代號" at bounding box center [342, 370] width 175 height 31
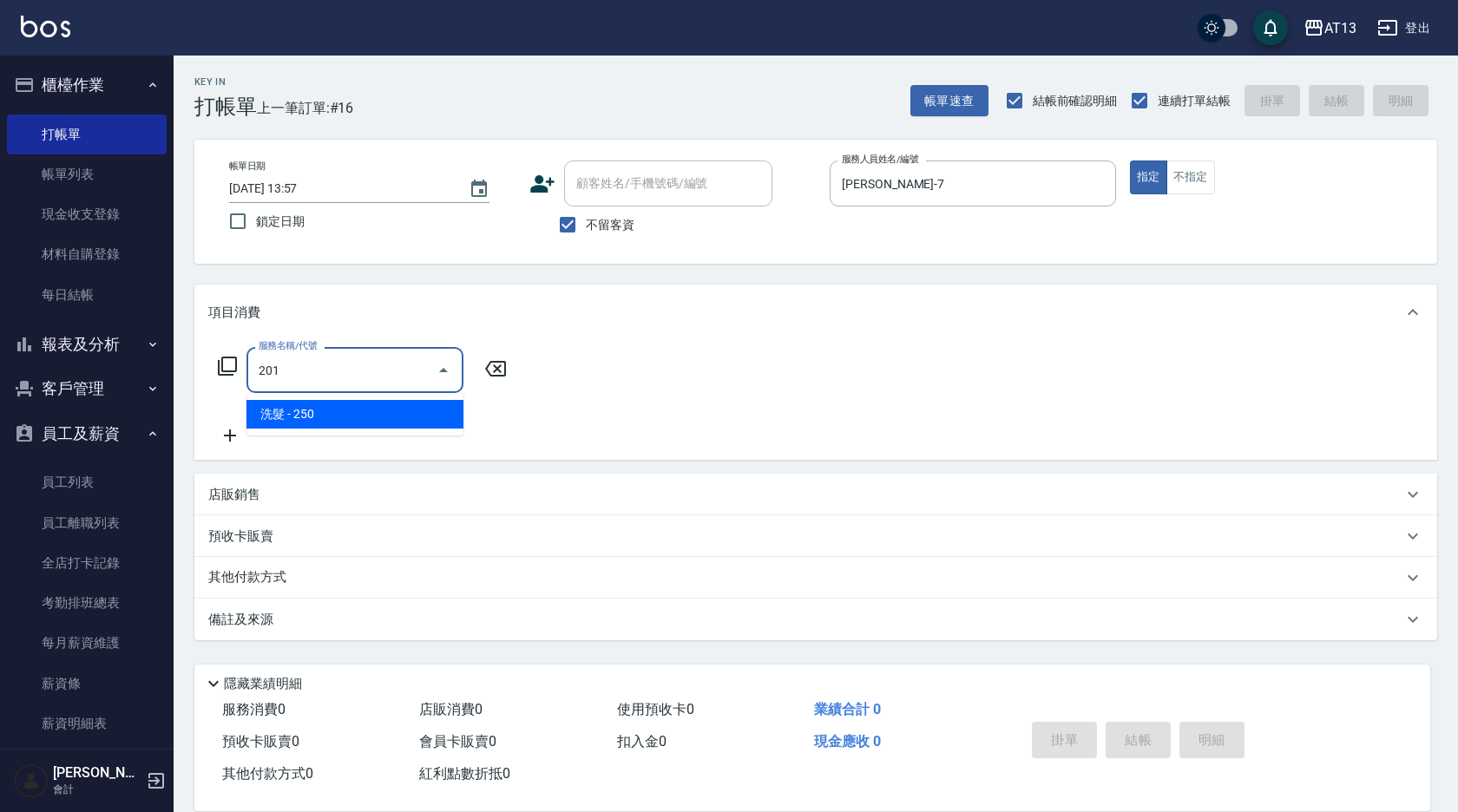
type input "洗髮(201)"
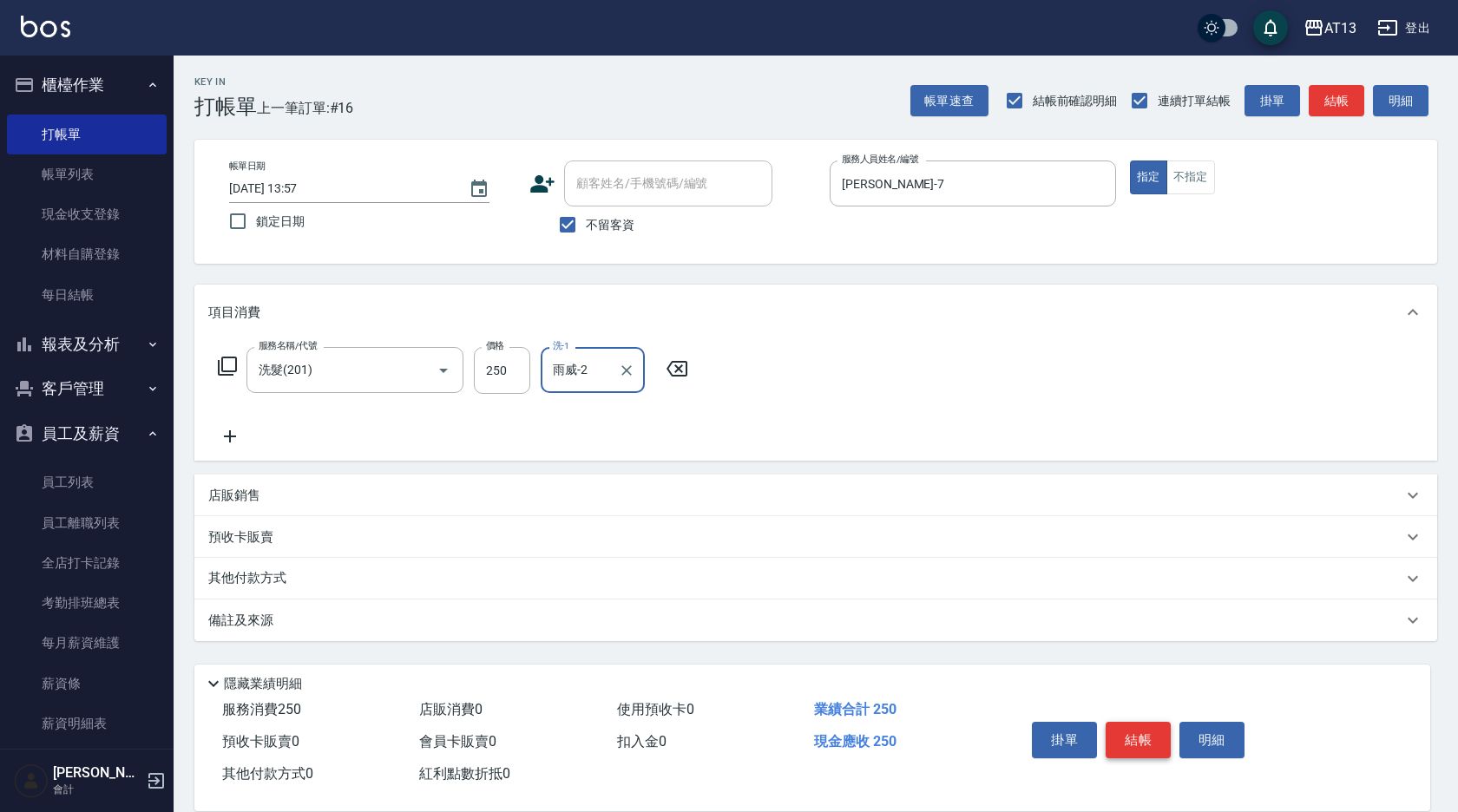
type input "雨威-2"
click at [1151, 727] on button "結帳" at bounding box center [1138, 740] width 65 height 36
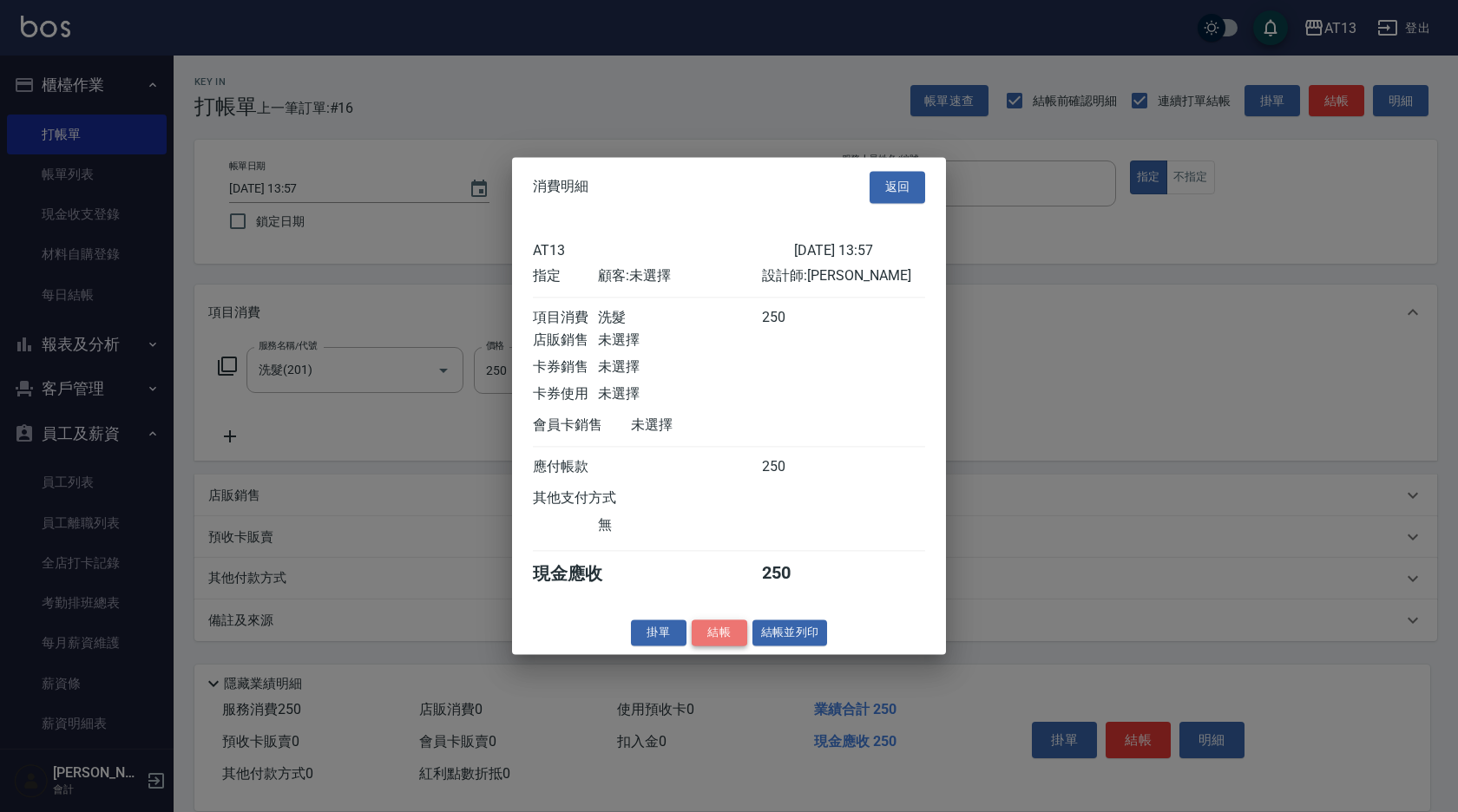
click at [721, 646] on button "結帳" at bounding box center [720, 633] width 56 height 27
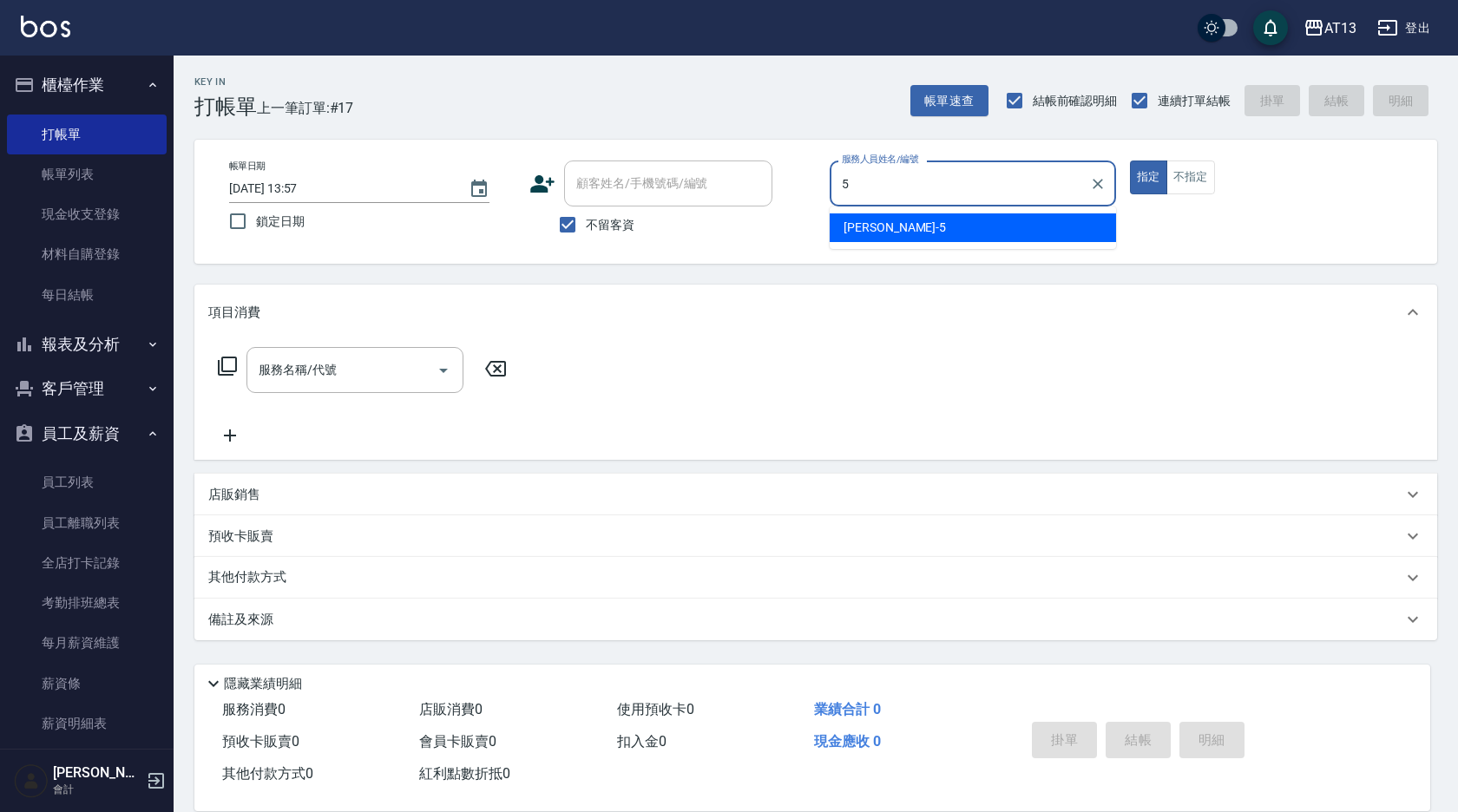
click at [879, 230] on span "[PERSON_NAME] -5" at bounding box center [894, 228] width 103 height 18
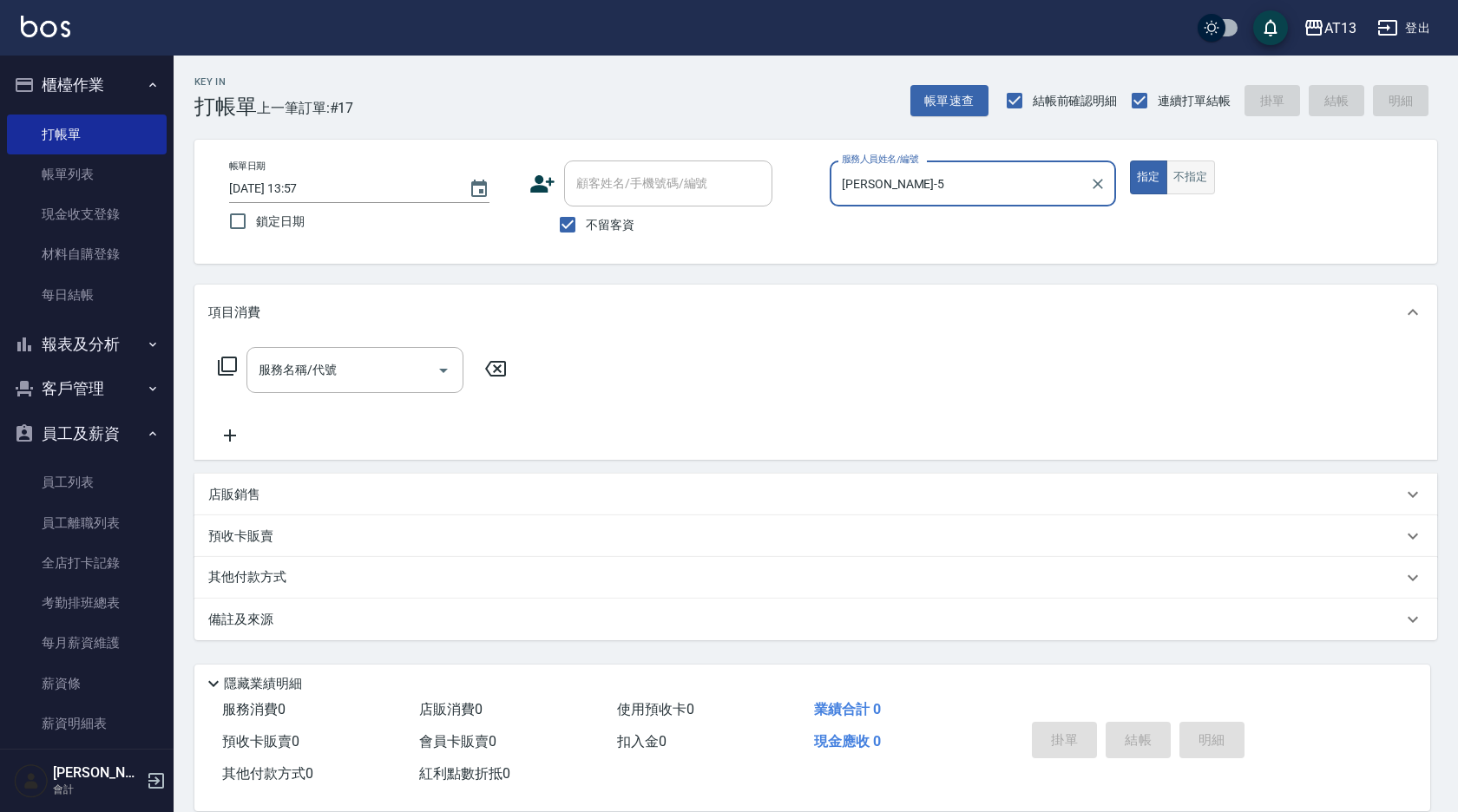
type input "[PERSON_NAME]-5"
click at [1189, 187] on button "不指定" at bounding box center [1190, 178] width 49 height 34
click at [386, 387] on div "服務名稱/代號" at bounding box center [354, 370] width 217 height 46
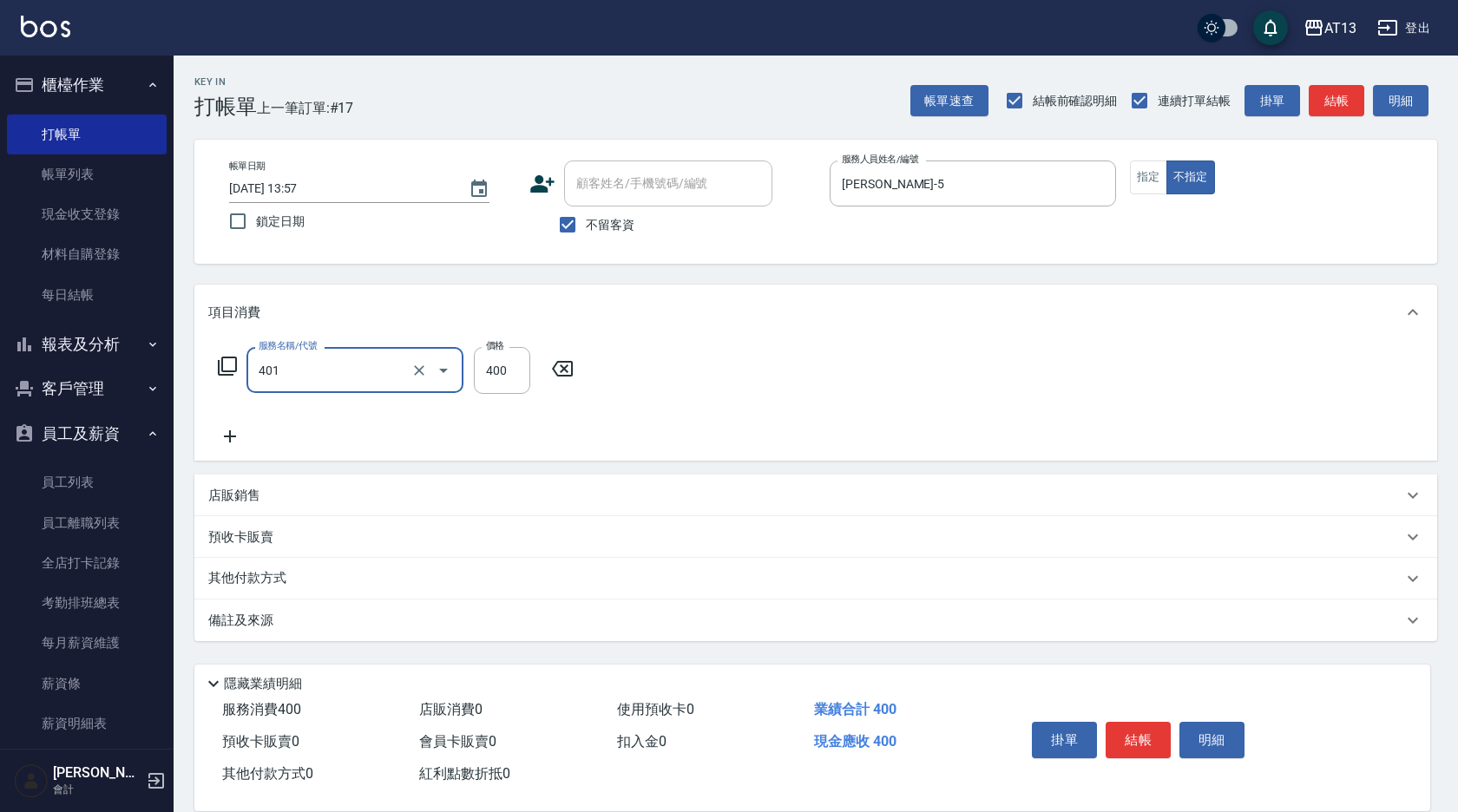
type input "剪髮(401)"
type input "150"
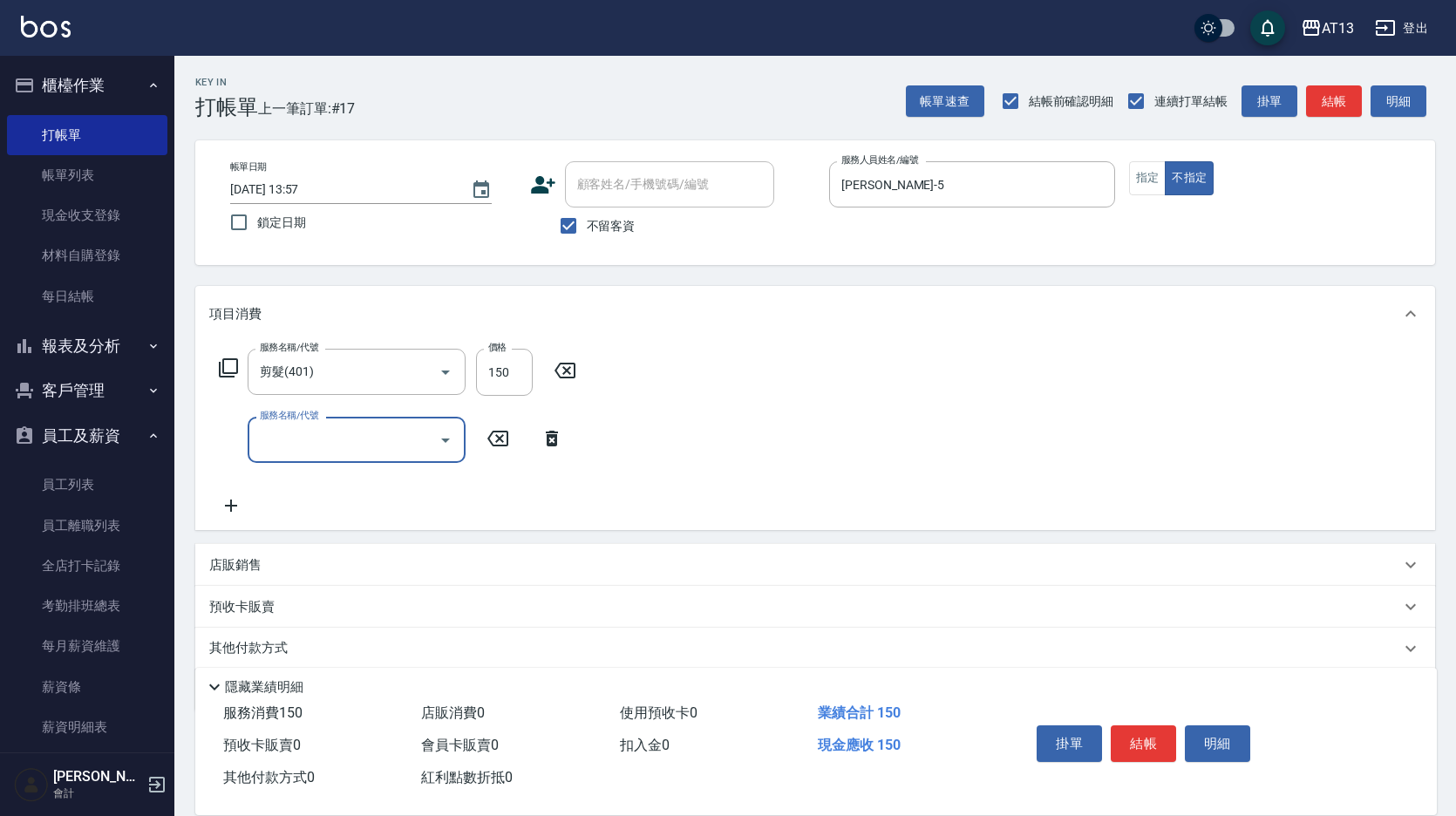
click at [839, 409] on div "服務名稱/代號 剪髮(401) 服務名稱/代號 價格 150 價格 服務名稱/代號 服務名稱/代號" at bounding box center [815, 436] width 1240 height 188
click at [1155, 739] on button "結帳" at bounding box center [1143, 744] width 65 height 36
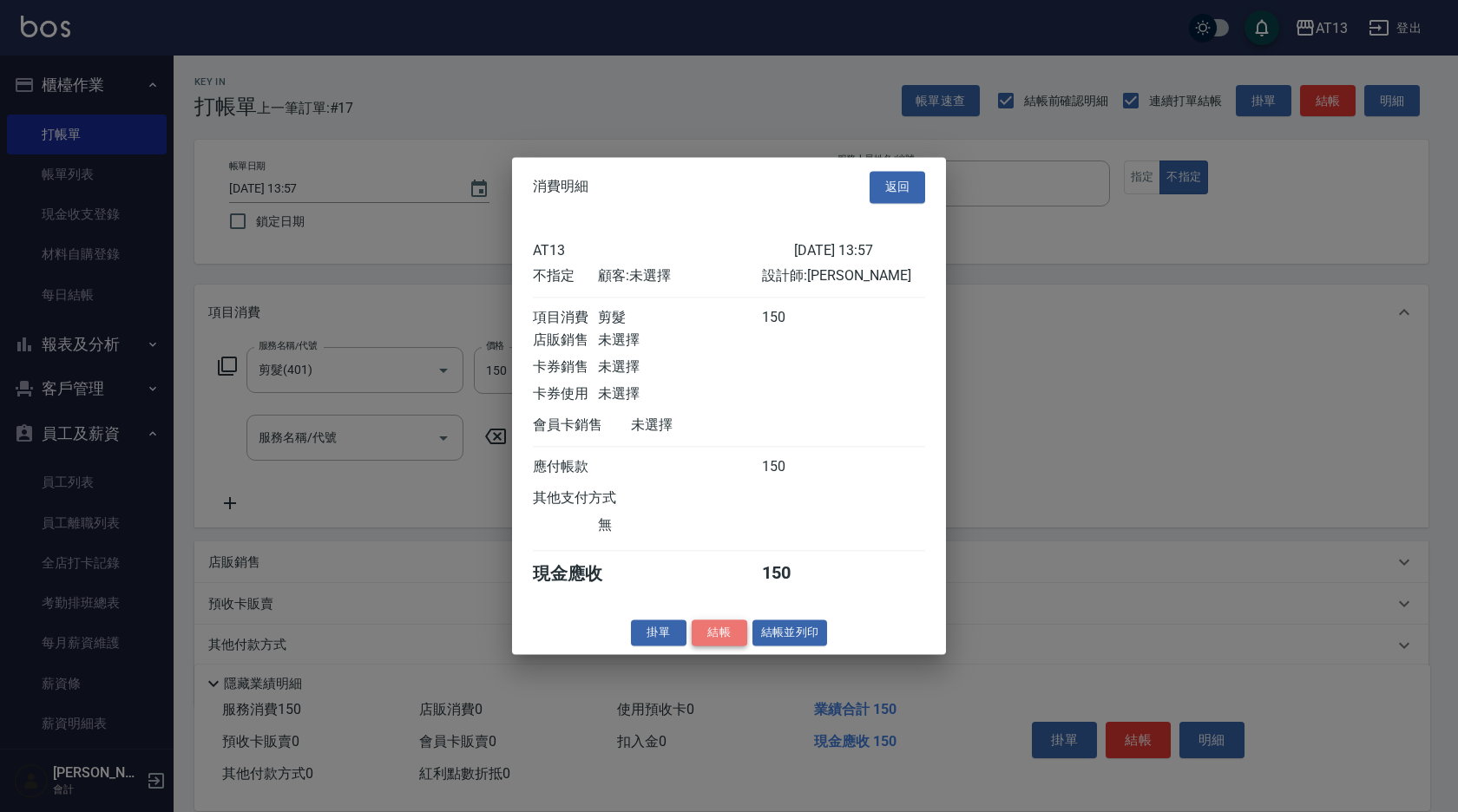
click at [725, 638] on button "結帳" at bounding box center [720, 633] width 56 height 27
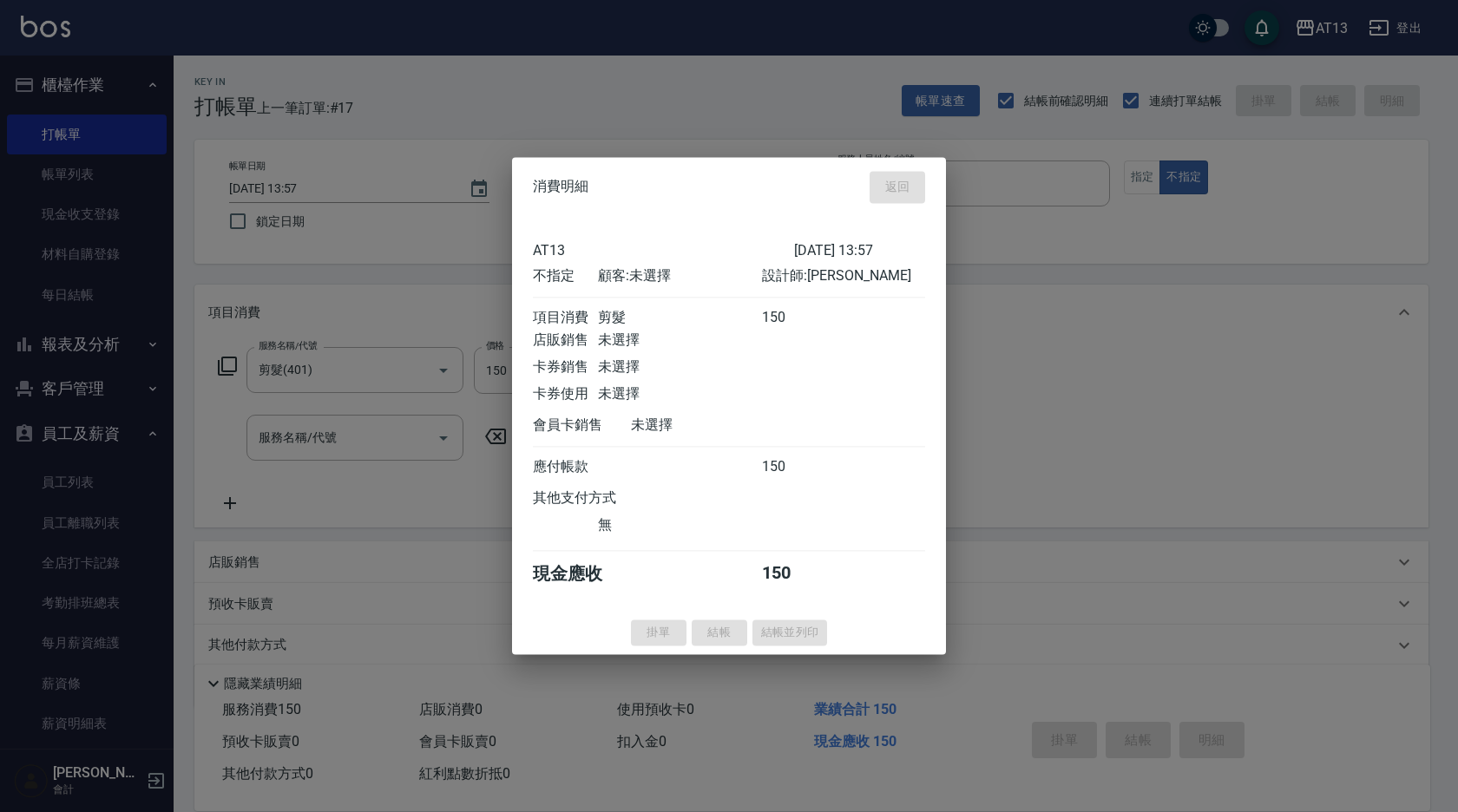
type input "[DATE] 13:58"
